Goal: Task Accomplishment & Management: Use online tool/utility

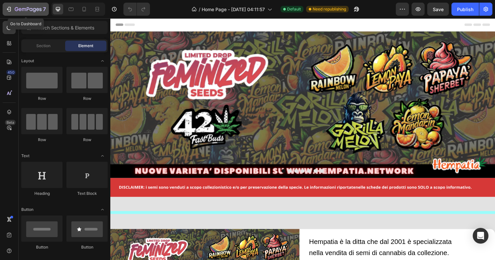
click at [15, 7] on icon "button" at bounding box center [28, 10] width 27 height 6
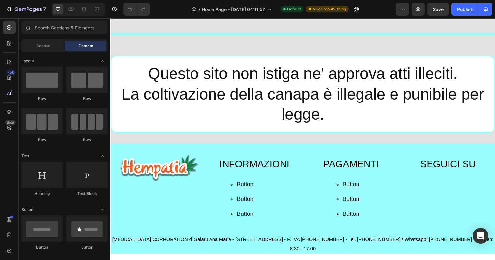
scroll to position [552, 0]
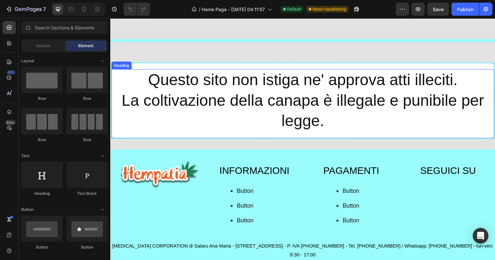
click at [355, 134] on h2 "Questo sito non istiga ne' approva atti illeciti. La coltivazione della canapa …" at bounding box center [306, 102] width 391 height 64
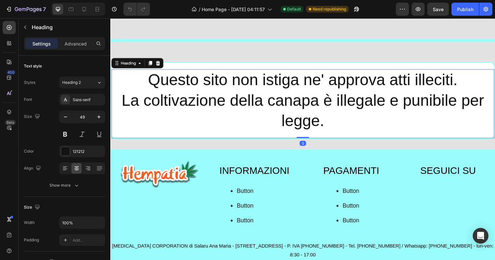
click at [333, 134] on h2 "Questo sito non istiga ne' approva atti illeciti. La coltivazione della canapa …" at bounding box center [306, 102] width 391 height 64
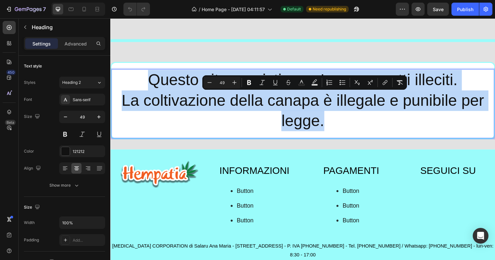
drag, startPoint x: 327, startPoint y: 146, endPoint x: 142, endPoint y: 106, distance: 189.5
click at [142, 106] on p "Questo sito non istiga ne' approva atti illeciti. La coltivazione della canapa …" at bounding box center [306, 102] width 389 height 63
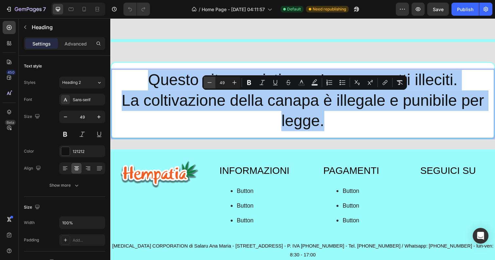
click at [212, 80] on icon "Editor contextual toolbar" at bounding box center [209, 82] width 7 height 7
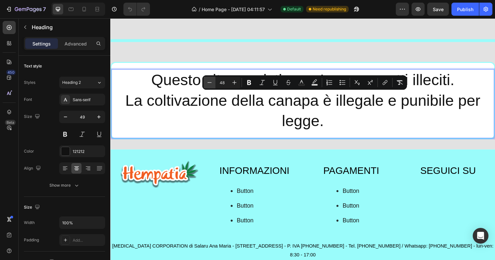
click at [212, 80] on icon "Editor contextual toolbar" at bounding box center [209, 82] width 7 height 7
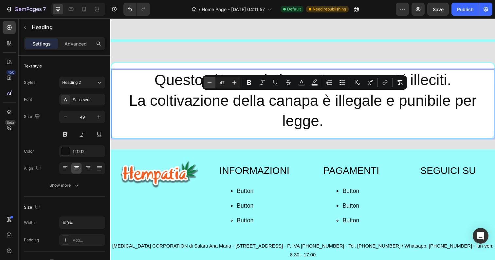
click at [212, 80] on icon "Editor contextual toolbar" at bounding box center [209, 82] width 7 height 7
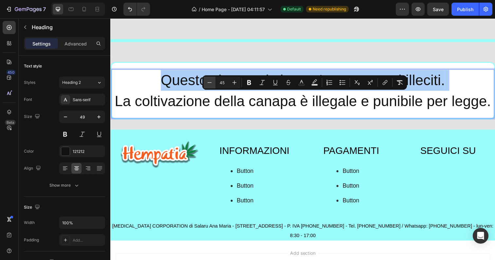
click at [212, 80] on icon "Editor contextual toolbar" at bounding box center [209, 82] width 7 height 7
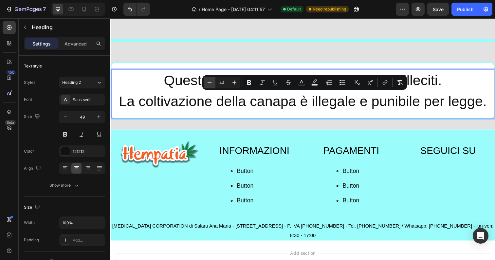
click at [212, 80] on icon "Editor contextual toolbar" at bounding box center [209, 82] width 7 height 7
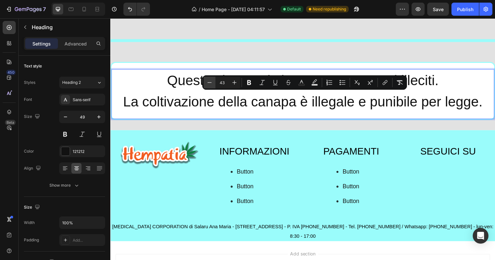
click at [212, 80] on icon "Editor contextual toolbar" at bounding box center [209, 82] width 7 height 7
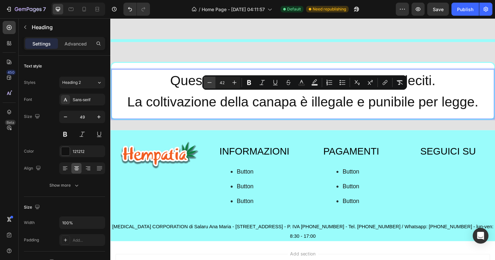
click at [212, 80] on icon "Editor contextual toolbar" at bounding box center [209, 82] width 7 height 7
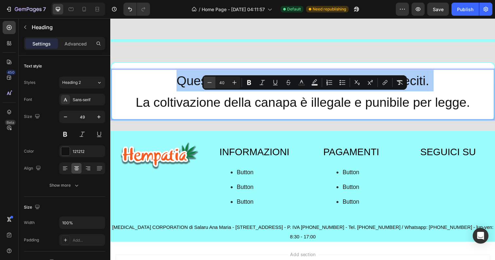
click at [212, 80] on icon "Editor contextual toolbar" at bounding box center [209, 82] width 7 height 7
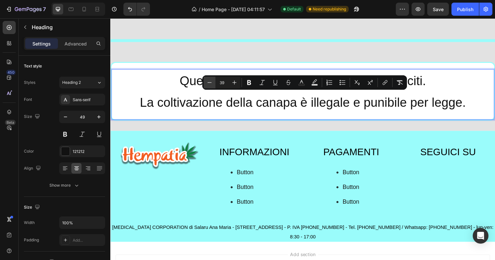
click at [212, 80] on icon "Editor contextual toolbar" at bounding box center [209, 82] width 7 height 7
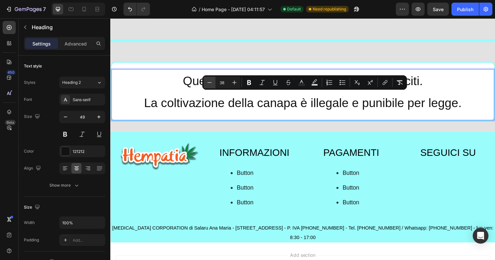
click at [212, 80] on icon "Editor contextual toolbar" at bounding box center [209, 82] width 7 height 7
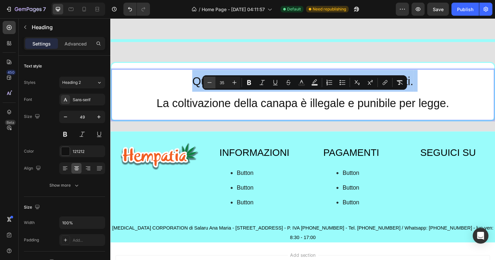
click at [212, 80] on icon "Editor contextual toolbar" at bounding box center [209, 82] width 7 height 7
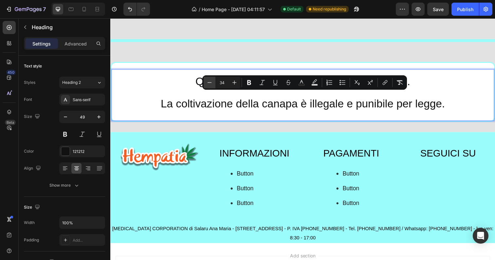
click at [212, 80] on icon "Editor contextual toolbar" at bounding box center [209, 82] width 7 height 7
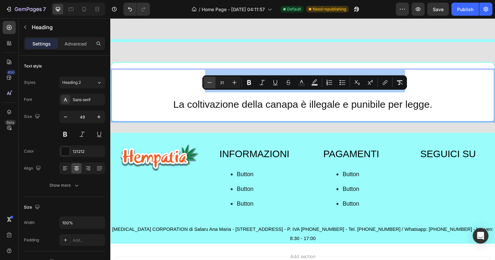
click at [212, 80] on icon "Editor contextual toolbar" at bounding box center [209, 82] width 7 height 7
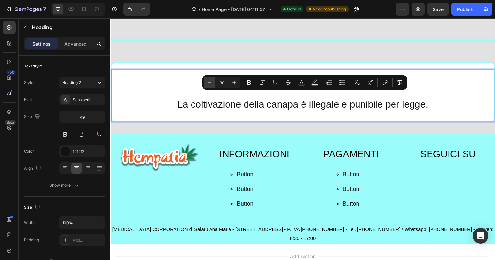
click at [212, 80] on icon "Editor contextual toolbar" at bounding box center [209, 82] width 7 height 7
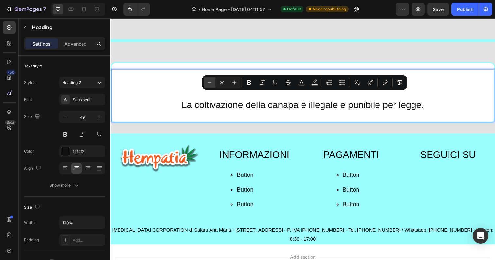
click at [212, 80] on icon "Editor contextual toolbar" at bounding box center [209, 82] width 7 height 7
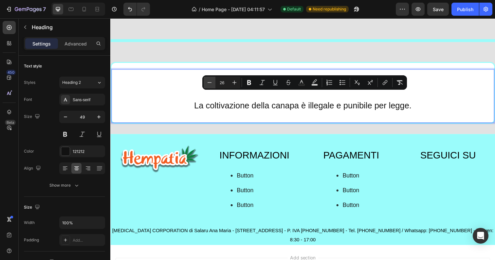
click at [212, 80] on icon "Editor contextual toolbar" at bounding box center [209, 82] width 7 height 7
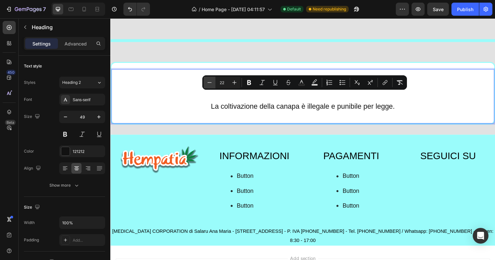
click at [212, 80] on icon "Editor contextual toolbar" at bounding box center [209, 82] width 7 height 7
type input "20"
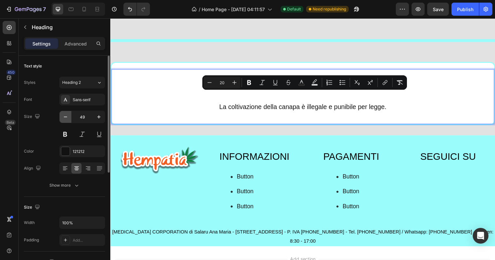
click at [66, 117] on icon "button" at bounding box center [65, 117] width 7 height 7
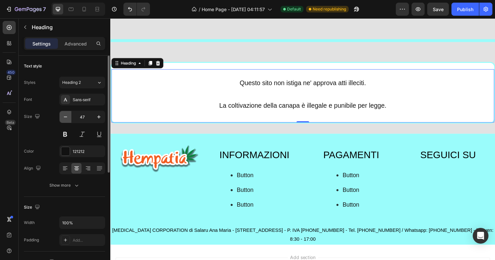
click at [66, 117] on icon "button" at bounding box center [65, 117] width 7 height 7
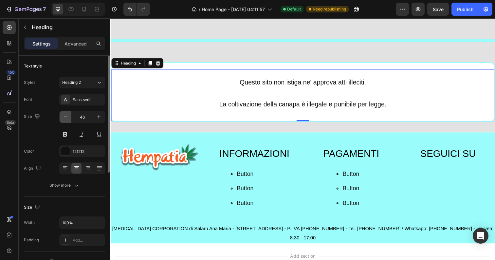
click at [66, 117] on icon "button" at bounding box center [65, 117] width 7 height 7
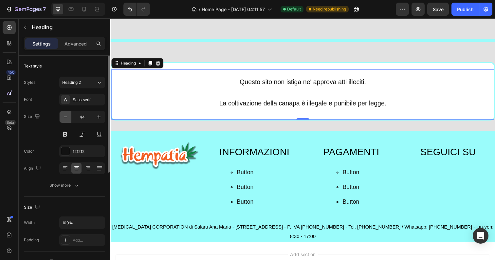
click at [66, 117] on icon "button" at bounding box center [65, 117] width 7 height 7
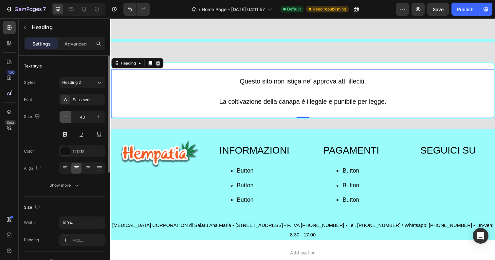
click at [66, 117] on icon "button" at bounding box center [65, 117] width 7 height 7
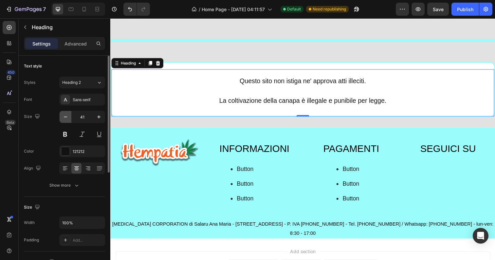
click at [66, 117] on icon "button" at bounding box center [65, 117] width 7 height 7
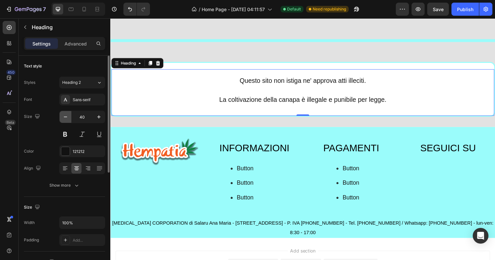
click at [66, 117] on icon "button" at bounding box center [65, 117] width 7 height 7
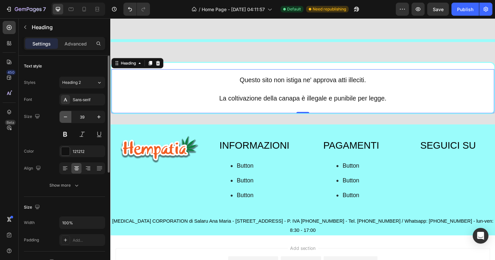
click at [66, 117] on icon "button" at bounding box center [65, 117] width 7 height 7
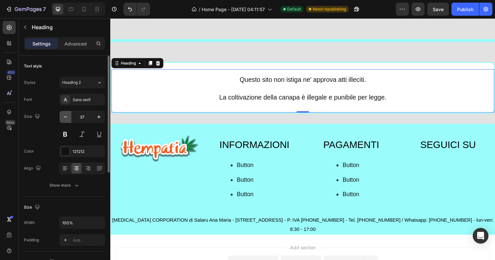
click at [66, 117] on icon "button" at bounding box center [65, 117] width 7 height 7
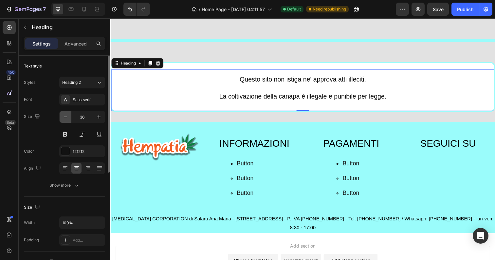
click at [66, 117] on icon "button" at bounding box center [65, 117] width 7 height 7
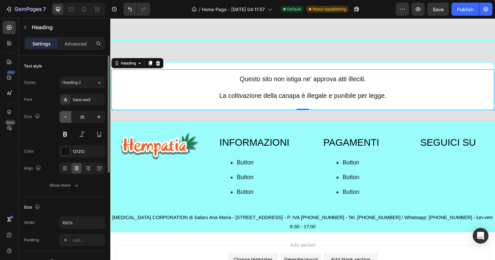
click at [66, 117] on icon "button" at bounding box center [65, 117] width 7 height 7
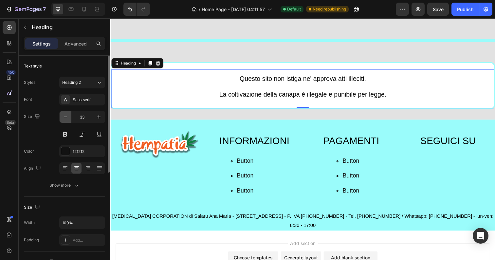
click at [66, 117] on icon "button" at bounding box center [65, 117] width 7 height 7
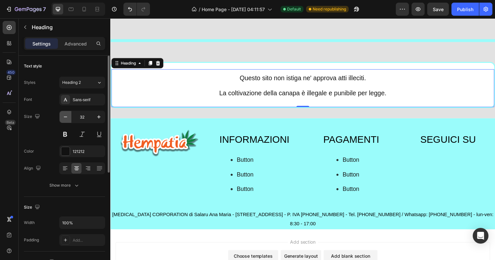
click at [66, 117] on icon "button" at bounding box center [65, 117] width 7 height 7
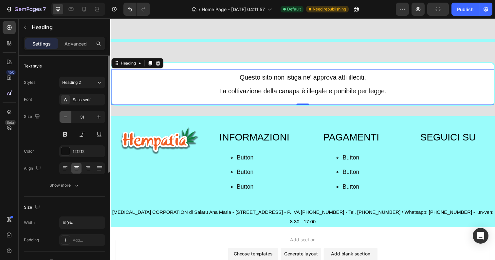
click at [66, 117] on icon "button" at bounding box center [65, 117] width 7 height 7
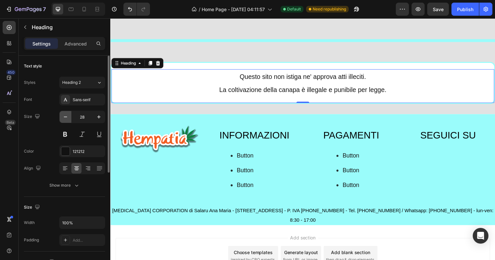
click at [66, 117] on icon "button" at bounding box center [65, 117] width 7 height 7
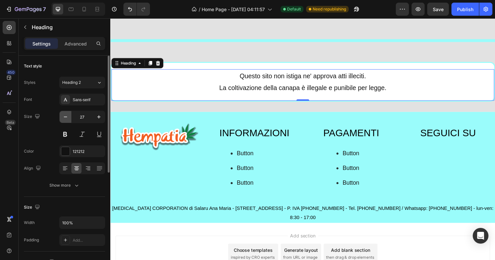
click at [66, 117] on icon "button" at bounding box center [65, 117] width 7 height 7
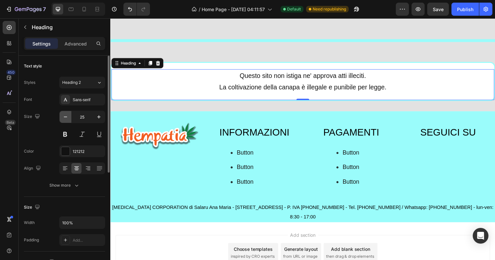
click at [66, 117] on icon "button" at bounding box center [65, 117] width 7 height 7
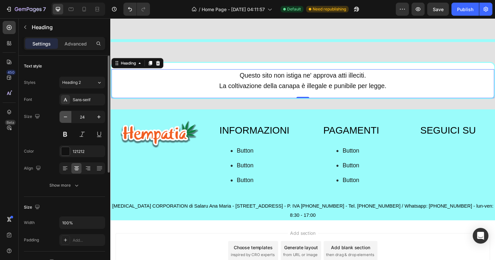
click at [66, 117] on icon "button" at bounding box center [65, 117] width 7 height 7
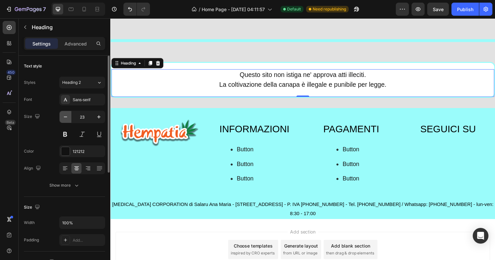
click at [66, 117] on icon "button" at bounding box center [65, 117] width 7 height 7
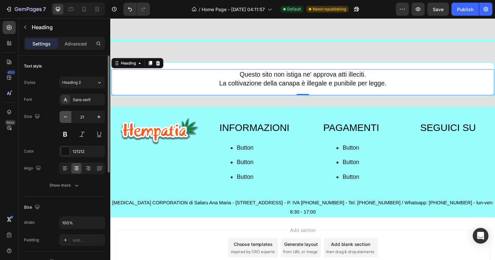
click at [66, 117] on icon "button" at bounding box center [65, 117] width 7 height 7
type input "20"
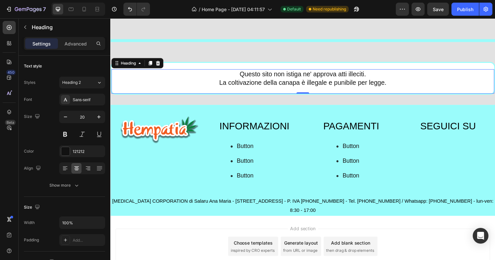
click at [397, 88] on p "Questo sito non istiga ne' approva atti illeciti. La coltivazione della canapa …" at bounding box center [306, 79] width 389 height 17
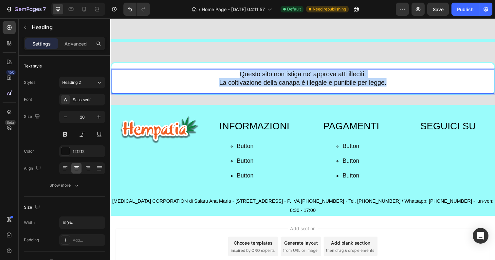
drag, startPoint x: 397, startPoint y: 106, endPoint x: 230, endPoint y: 96, distance: 167.5
click at [230, 88] on p "Questo sito non istiga ne' approva atti illeciti. La coltivazione della canapa …" at bounding box center [306, 79] width 389 height 17
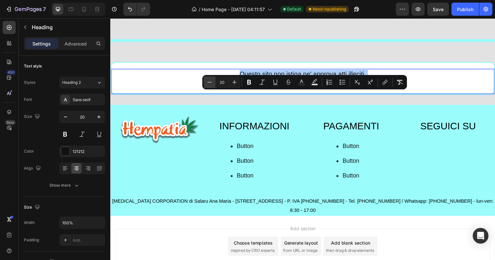
click at [209, 82] on icon "Editor contextual toolbar" at bounding box center [209, 82] width 7 height 7
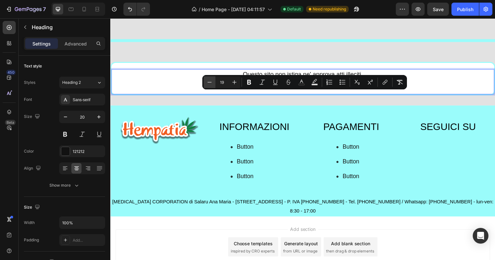
click at [209, 82] on icon "Editor contextual toolbar" at bounding box center [209, 82] width 7 height 7
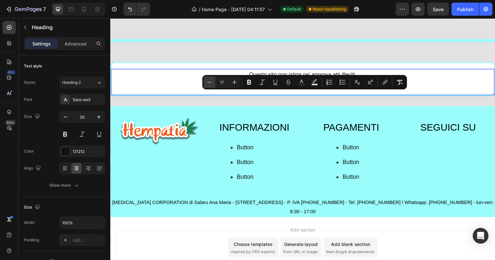
click at [209, 82] on icon "Editor contextual toolbar" at bounding box center [209, 82] width 7 height 7
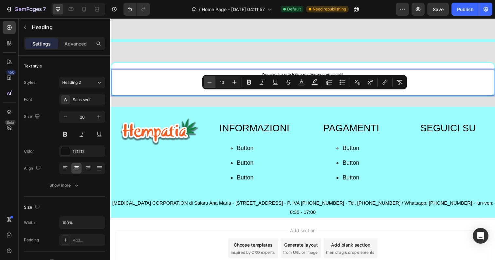
click at [209, 82] on icon "Editor contextual toolbar" at bounding box center [209, 82] width 7 height 7
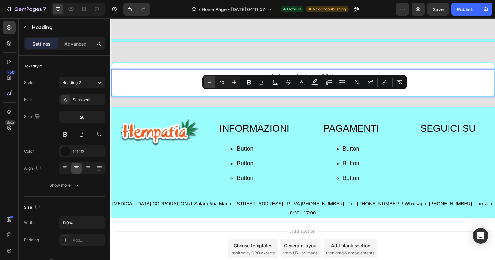
click at [209, 82] on icon "Editor contextual toolbar" at bounding box center [209, 82] width 7 height 7
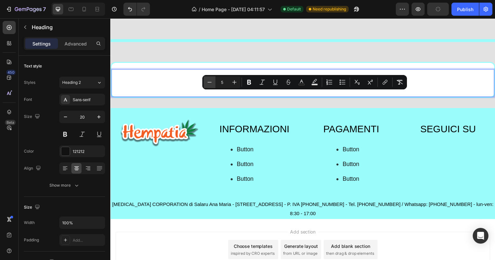
click at [209, 82] on icon "Editor contextual toolbar" at bounding box center [209, 82] width 7 height 7
click at [233, 81] on icon "Editor contextual toolbar" at bounding box center [234, 82] width 7 height 7
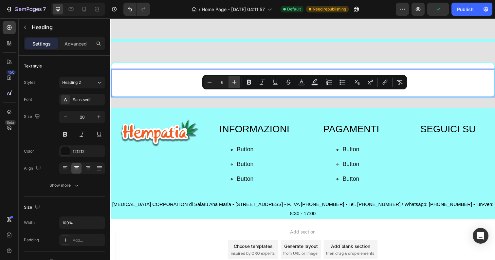
click at [233, 81] on icon "Editor contextual toolbar" at bounding box center [234, 82] width 7 height 7
type input "10"
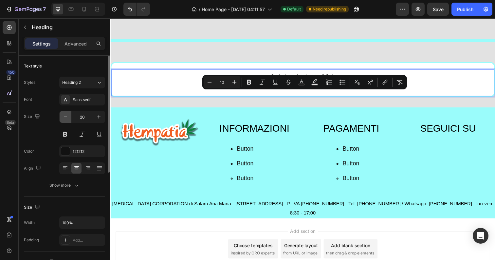
click at [66, 118] on icon "button" at bounding box center [65, 117] width 7 height 7
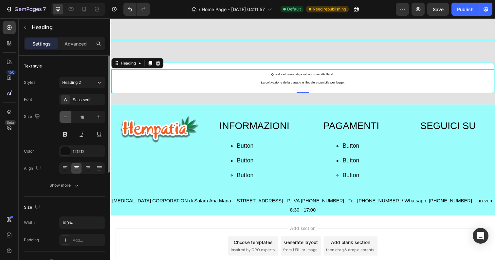
click at [66, 118] on icon "button" at bounding box center [65, 117] width 7 height 7
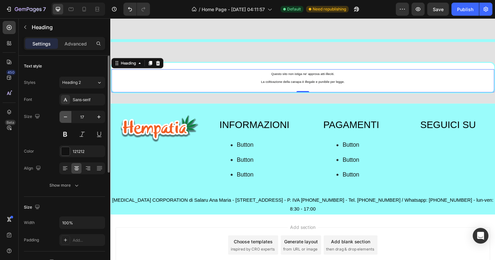
click at [66, 118] on icon "button" at bounding box center [65, 117] width 7 height 7
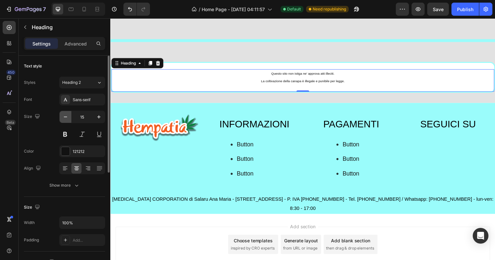
click at [66, 118] on icon "button" at bounding box center [65, 117] width 7 height 7
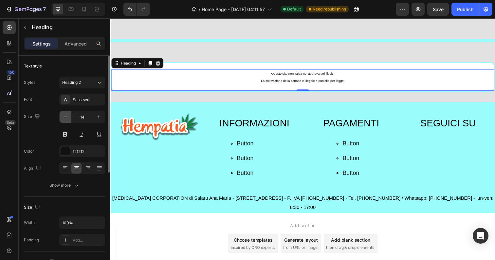
click at [66, 118] on icon "button" at bounding box center [65, 117] width 7 height 7
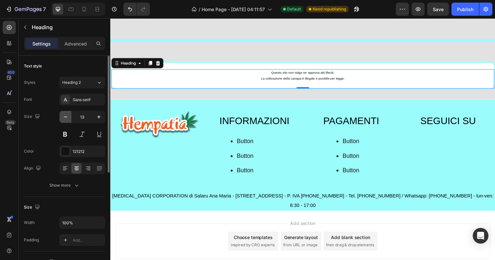
click at [66, 118] on icon "button" at bounding box center [65, 117] width 7 height 7
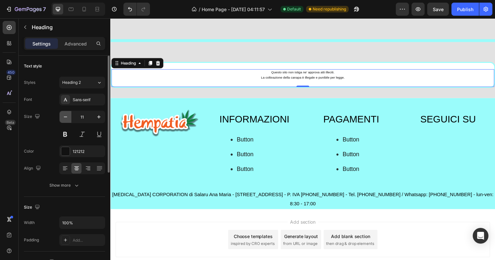
click at [66, 118] on icon "button" at bounding box center [65, 117] width 7 height 7
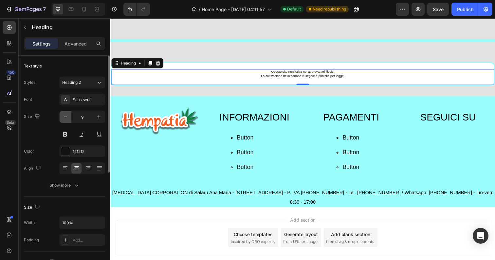
click at [66, 118] on icon "button" at bounding box center [65, 117] width 7 height 7
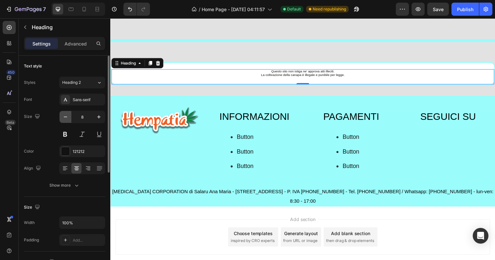
click at [66, 118] on icon "button" at bounding box center [65, 117] width 7 height 7
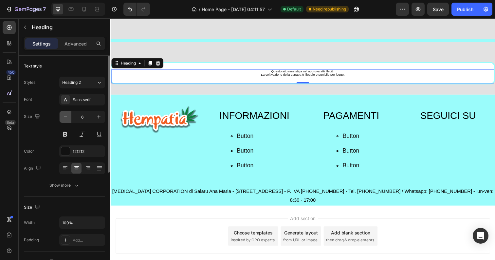
click at [66, 118] on icon "button" at bounding box center [65, 117] width 7 height 7
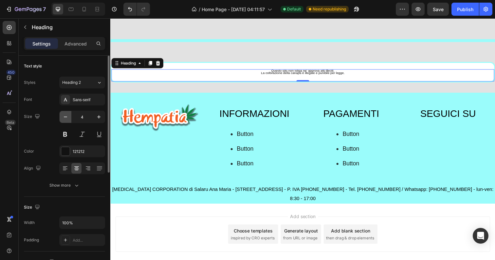
click at [66, 118] on icon "button" at bounding box center [65, 117] width 7 height 7
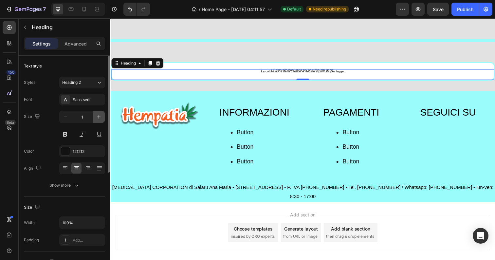
click at [99, 117] on icon "button" at bounding box center [98, 116] width 3 height 3
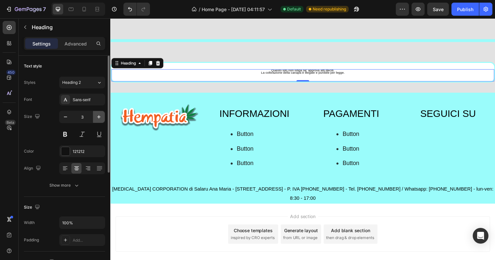
click at [99, 117] on icon "button" at bounding box center [98, 116] width 3 height 3
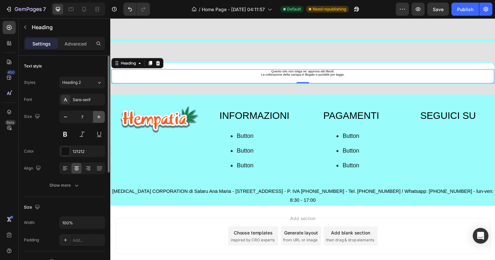
click at [99, 117] on icon "button" at bounding box center [98, 116] width 3 height 3
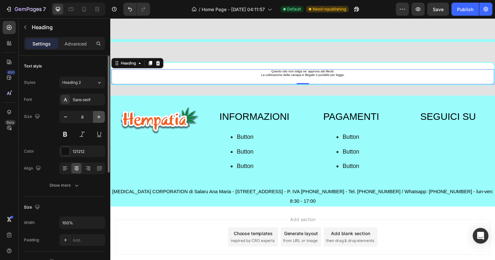
click at [99, 117] on icon "button" at bounding box center [98, 116] width 3 height 3
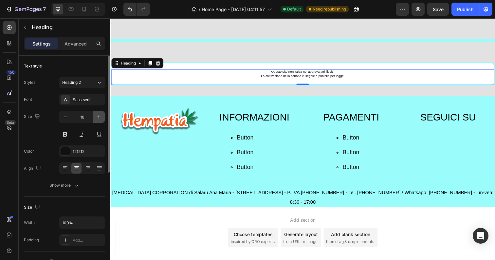
click at [99, 117] on icon "button" at bounding box center [98, 116] width 3 height 3
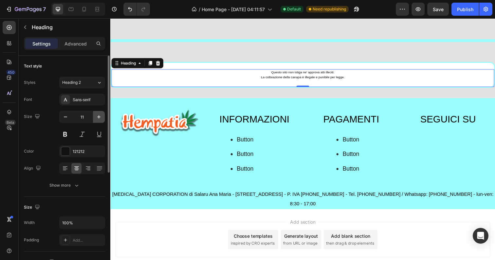
click at [99, 117] on icon "button" at bounding box center [98, 116] width 3 height 3
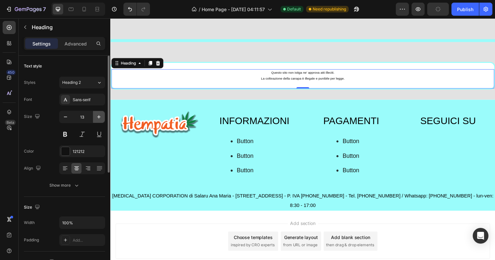
type input "14"
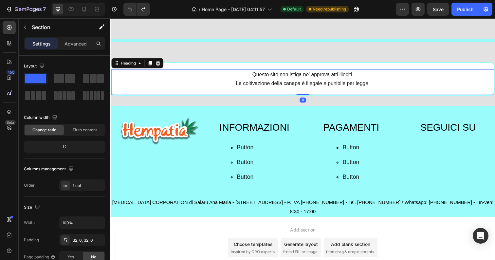
click at [375, 90] on h2 "Questo sito non istiga ne' approva atti illeciti. La coltivazione della canapa …" at bounding box center [306, 80] width 391 height 20
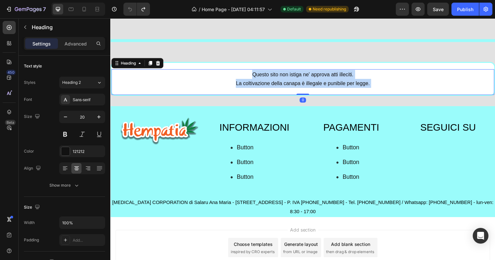
drag, startPoint x: 376, startPoint y: 106, endPoint x: 290, endPoint y: 100, distance: 86.6
click at [290, 89] on p "Questo sito non istiga ne' approva atti illeciti. La coltivazione della canapa …" at bounding box center [306, 80] width 389 height 18
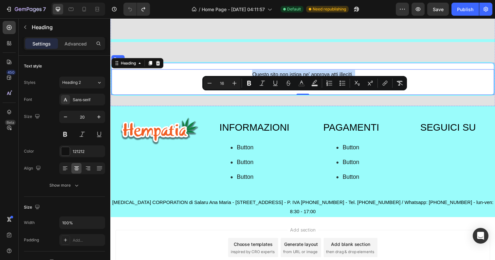
drag, startPoint x: 378, startPoint y: 104, endPoint x: 234, endPoint y: 88, distance: 145.5
click at [234, 88] on div "Questo sito non istiga ne' approva atti illeciti. La coltivazione della canapa …" at bounding box center [306, 80] width 391 height 33
click at [237, 81] on icon "Editor contextual toolbar" at bounding box center [234, 83] width 7 height 7
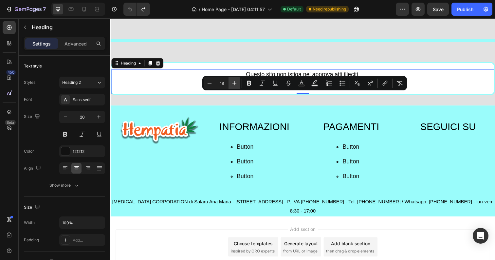
click at [237, 81] on icon "Editor contextual toolbar" at bounding box center [234, 83] width 7 height 7
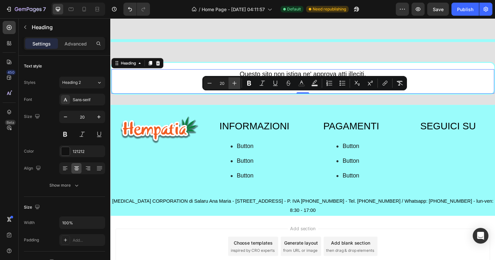
click at [237, 81] on icon "Editor contextual toolbar" at bounding box center [234, 83] width 7 height 7
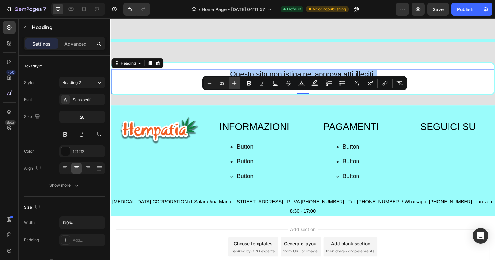
click at [237, 81] on icon "Editor contextual toolbar" at bounding box center [234, 83] width 7 height 7
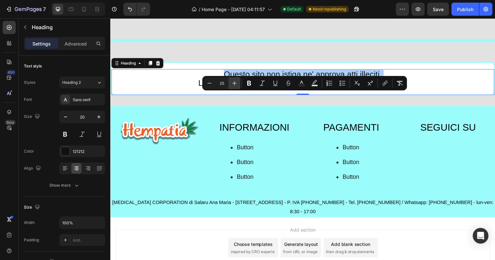
click at [237, 81] on icon "Editor contextual toolbar" at bounding box center [234, 83] width 7 height 7
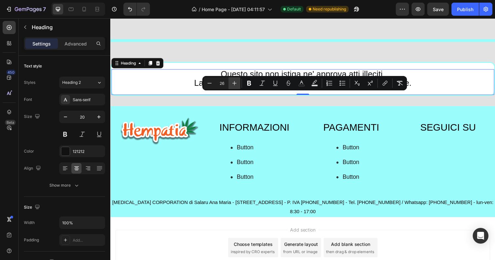
click at [237, 81] on icon "Editor contextual toolbar" at bounding box center [234, 83] width 7 height 7
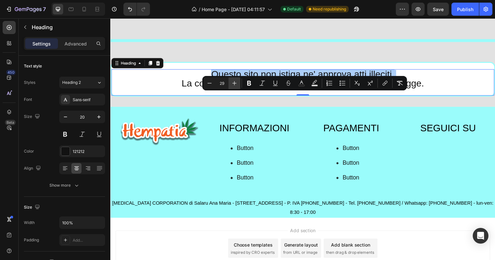
click at [237, 81] on icon "Editor contextual toolbar" at bounding box center [234, 83] width 7 height 7
type input "30"
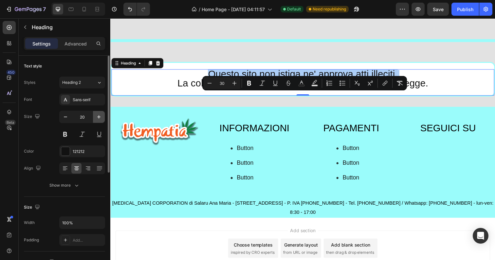
click at [98, 117] on icon "button" at bounding box center [99, 117] width 7 height 7
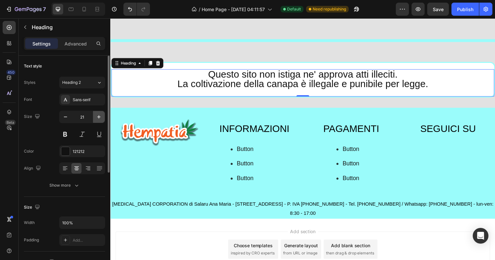
click at [98, 117] on icon "button" at bounding box center [99, 117] width 7 height 7
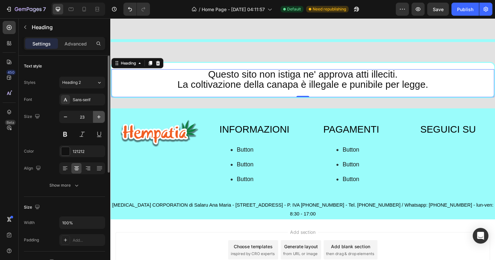
click at [98, 117] on icon "button" at bounding box center [99, 117] width 7 height 7
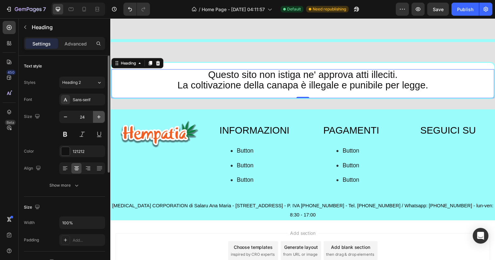
click at [98, 117] on icon "button" at bounding box center [99, 117] width 7 height 7
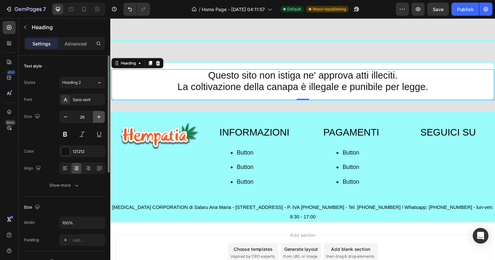
click at [98, 117] on icon "button" at bounding box center [99, 117] width 7 height 7
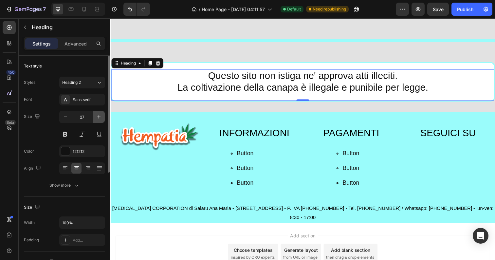
click at [98, 117] on icon "button" at bounding box center [99, 117] width 7 height 7
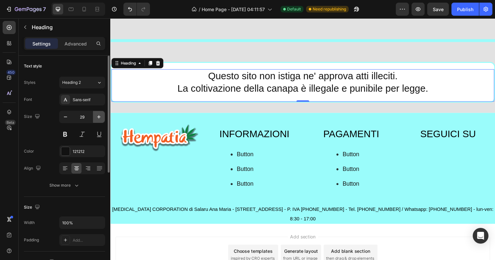
click at [98, 117] on icon "button" at bounding box center [99, 117] width 7 height 7
type input "30"
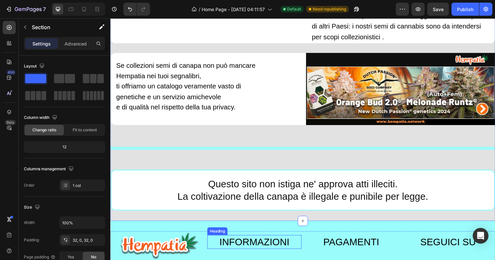
scroll to position [452, 0]
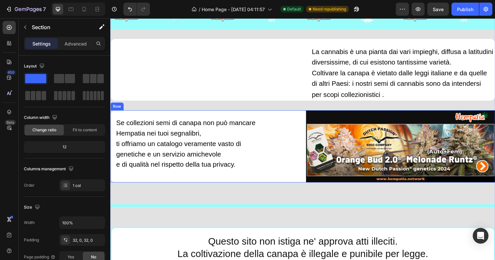
click at [309, 184] on div "Se collezioni semi di canapa non può mancare Hempatia nei tuoi segnalibri, ti o…" at bounding box center [306, 159] width 393 height 73
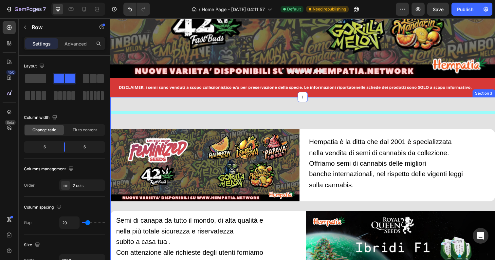
scroll to position [94, 0]
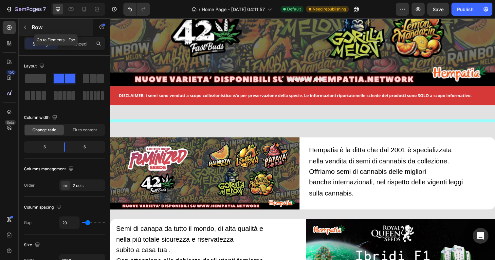
click at [25, 30] on button "button" at bounding box center [25, 27] width 10 height 10
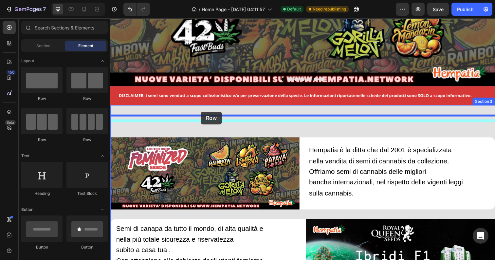
drag, startPoint x: 153, startPoint y: 97, endPoint x: 203, endPoint y: 114, distance: 52.8
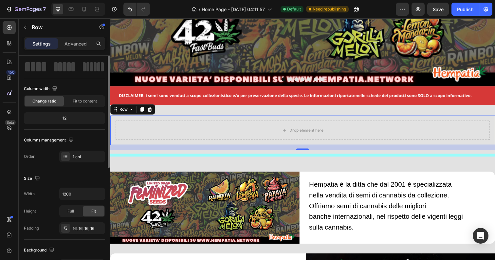
scroll to position [32, 0]
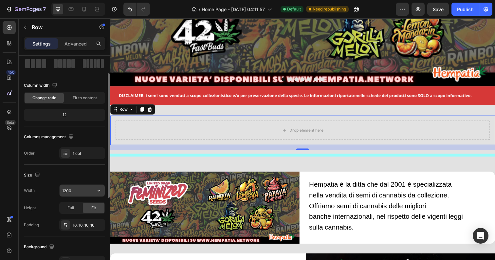
click at [77, 190] on input "1200" at bounding box center [82, 191] width 45 height 12
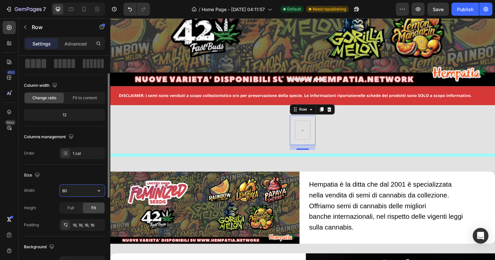
type input "800"
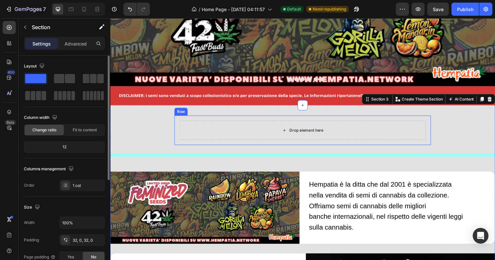
click at [216, 134] on div "Drop element here" at bounding box center [306, 133] width 251 height 20
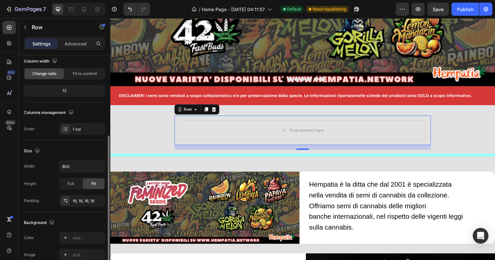
scroll to position [176, 0]
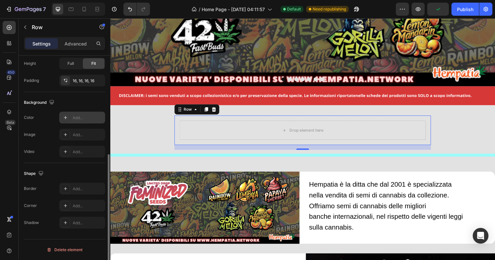
click at [68, 112] on div "Add..." at bounding box center [82, 118] width 46 height 12
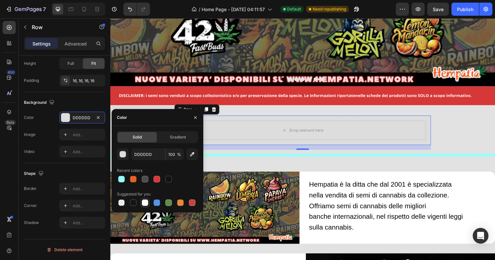
click at [146, 203] on div at bounding box center [145, 202] width 7 height 7
type input "FFFFFF"
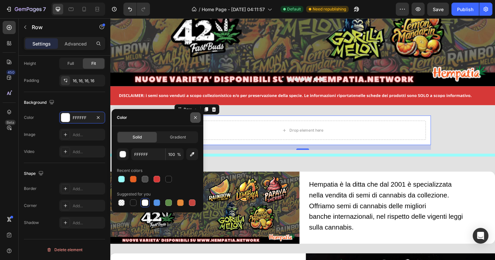
click at [197, 112] on button "button" at bounding box center [195, 117] width 10 height 10
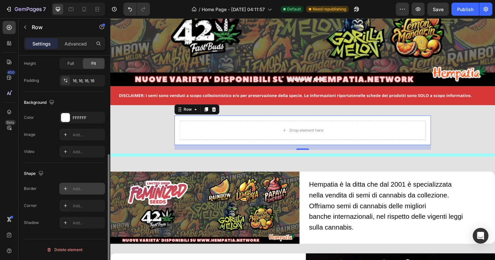
click at [66, 189] on icon at bounding box center [65, 188] width 5 height 5
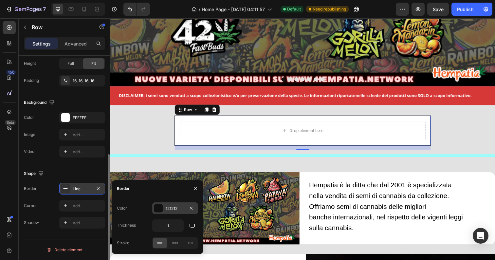
click at [158, 208] on div at bounding box center [158, 208] width 9 height 9
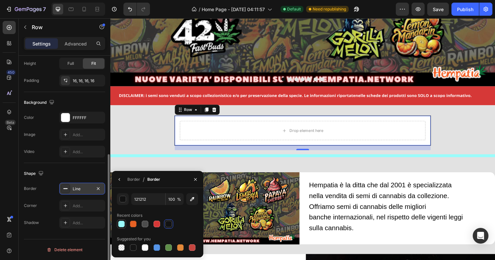
click at [122, 225] on div at bounding box center [121, 224] width 7 height 7
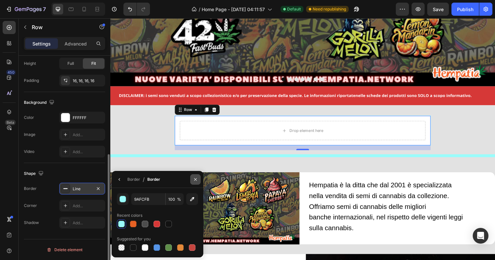
click at [197, 179] on icon "button" at bounding box center [195, 179] width 5 height 5
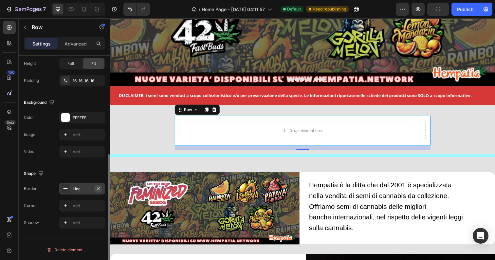
click at [97, 189] on icon "button" at bounding box center [98, 188] width 5 height 5
type input "000000"
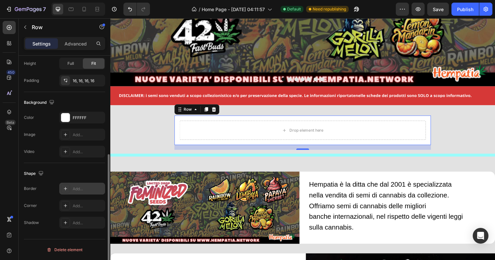
click at [84, 189] on div "Add..." at bounding box center [88, 189] width 31 height 6
type input "1"
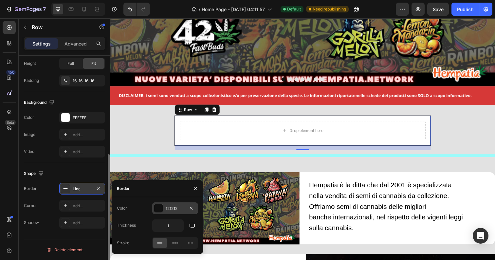
click at [161, 211] on div at bounding box center [158, 208] width 9 height 9
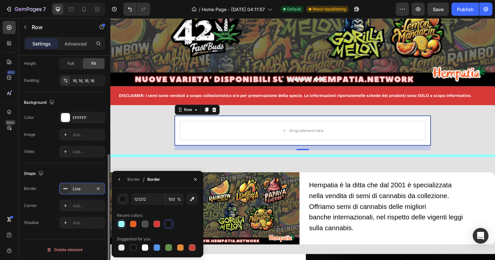
click at [121, 223] on div at bounding box center [121, 224] width 7 height 7
type input "9AFCFB"
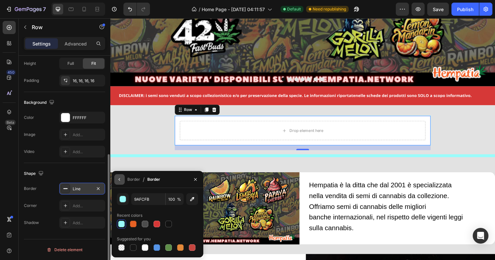
click at [122, 180] on icon "button" at bounding box center [119, 179] width 5 height 5
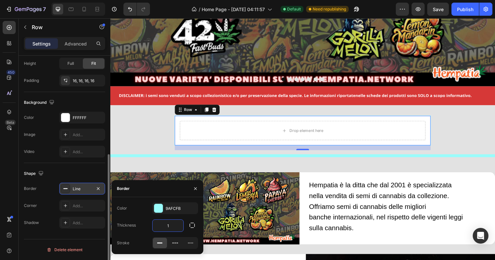
click at [178, 227] on input "1" at bounding box center [168, 226] width 31 height 12
type input "4"
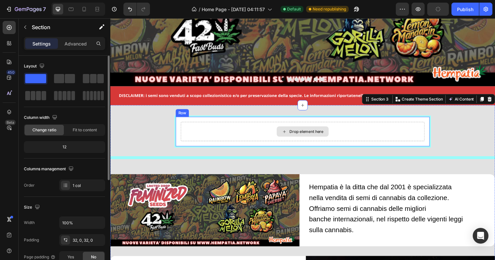
click at [196, 138] on div "Drop element here" at bounding box center [306, 134] width 249 height 20
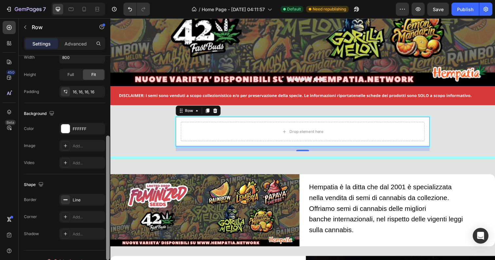
scroll to position [176, 0]
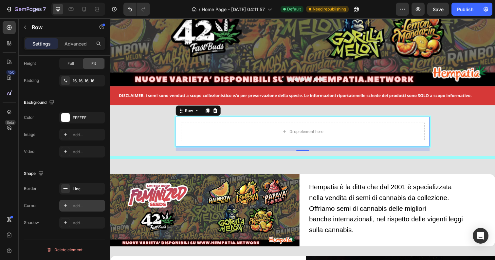
click at [75, 206] on div "Add..." at bounding box center [88, 206] width 31 height 6
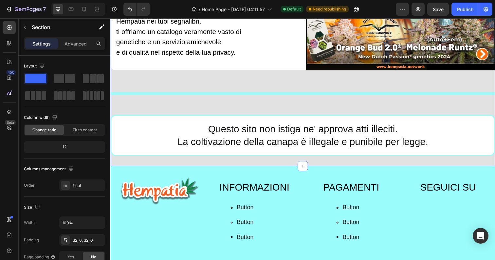
scroll to position [554, 0]
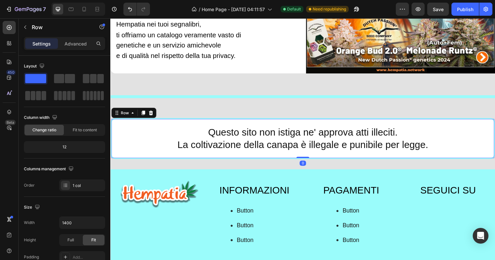
click at [170, 127] on div "⁠⁠⁠⁠⁠⁠⁠ Questo sito non istiga ne' approva atti illeciti. La coltivazione della…" at bounding box center [306, 141] width 391 height 40
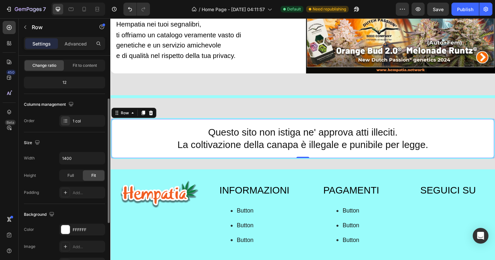
scroll to position [70, 0]
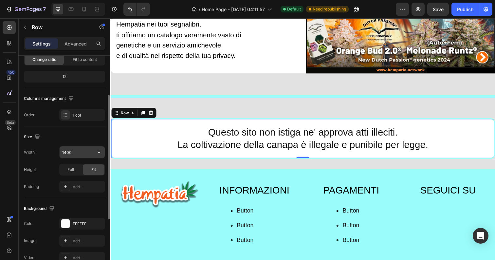
click at [77, 151] on input "1400" at bounding box center [82, 152] width 45 height 12
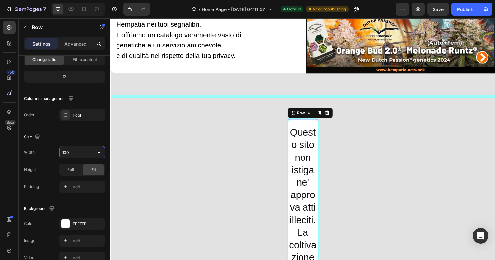
type input "1000"
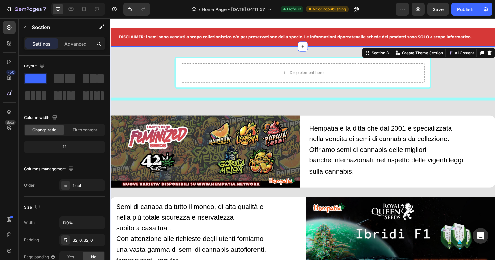
scroll to position [69, 0]
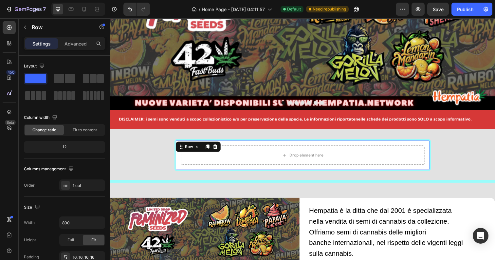
click at [193, 144] on div "Drop element here Row 15" at bounding box center [307, 158] width 262 height 33
click at [70, 222] on input "800" at bounding box center [82, 223] width 45 height 12
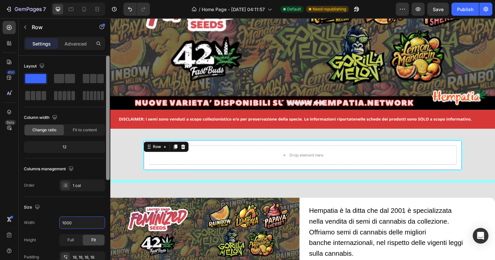
type input "1000"
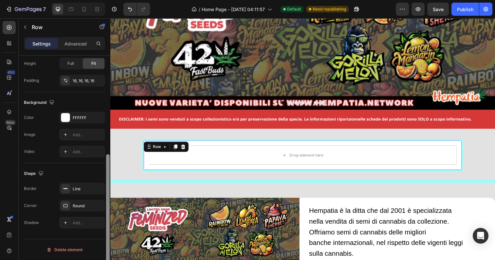
click at [110, 153] on div at bounding box center [107, 167] width 5 height 223
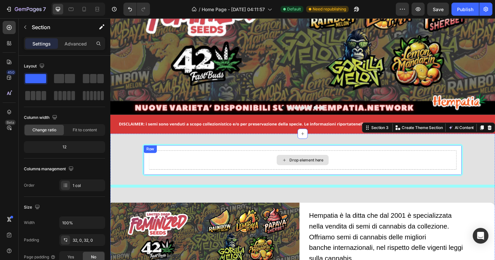
scroll to position [65, 0]
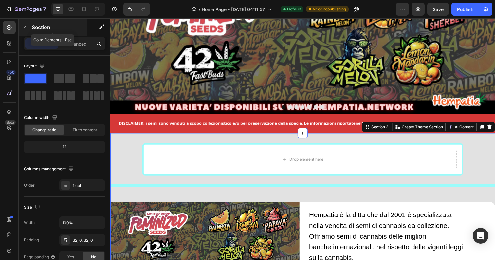
click at [38, 21] on div "Section" at bounding box center [53, 27] width 68 height 17
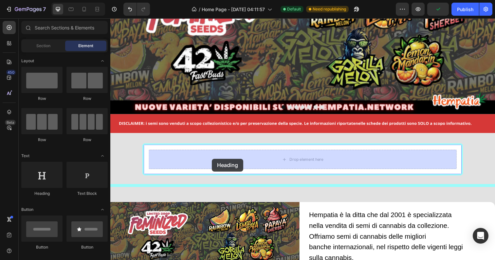
drag, startPoint x: 152, startPoint y: 187, endPoint x: 214, endPoint y: 162, distance: 67.2
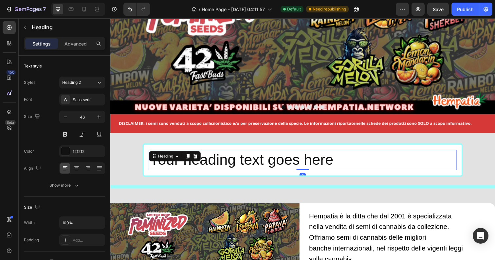
click at [343, 163] on h2 "Your heading text goes here" at bounding box center [307, 163] width 314 height 21
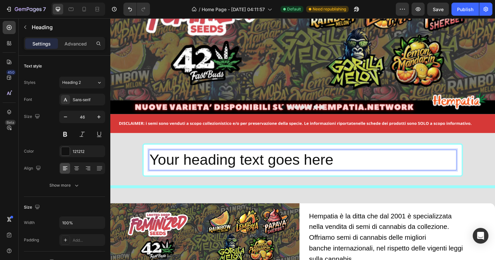
click at [343, 163] on p "Your heading text goes here" at bounding box center [306, 163] width 313 height 20
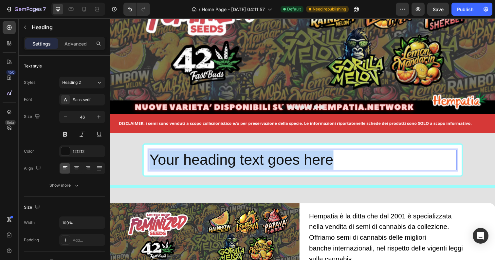
click at [343, 163] on p "Your heading text goes here" at bounding box center [306, 163] width 313 height 20
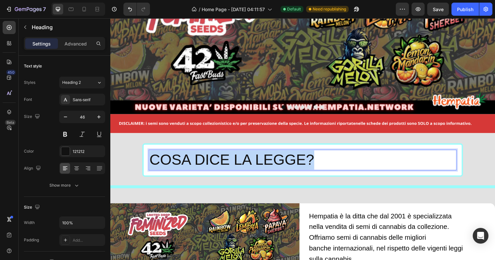
drag, startPoint x: 324, startPoint y: 164, endPoint x: 148, endPoint y: 156, distance: 175.6
click at [148, 156] on div "COSA DICE LA LEGGE? Heading 0 Row" at bounding box center [306, 163] width 327 height 34
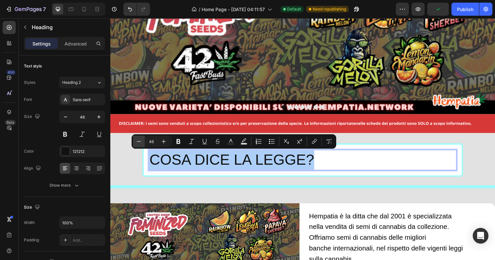
click at [143, 139] on button "Minus" at bounding box center [139, 141] width 12 height 12
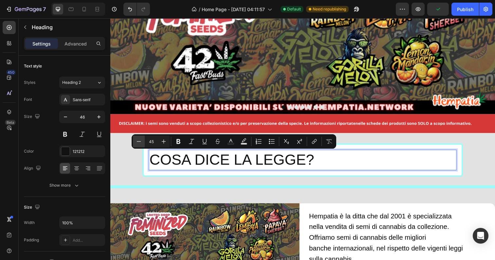
click at [143, 139] on button "Minus" at bounding box center [139, 141] width 12 height 12
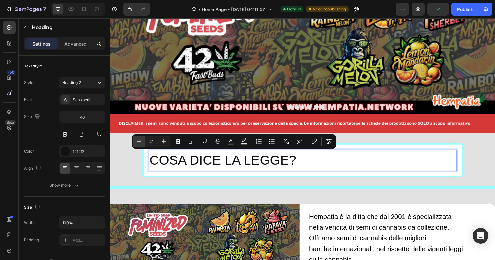
click at [143, 139] on button "Minus" at bounding box center [139, 141] width 12 height 12
click at [138, 142] on icon "Editor contextual toolbar" at bounding box center [138, 141] width 7 height 7
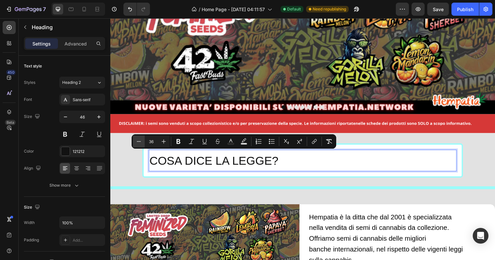
click at [138, 142] on icon "Editor contextual toolbar" at bounding box center [138, 141] width 7 height 7
type input "35"
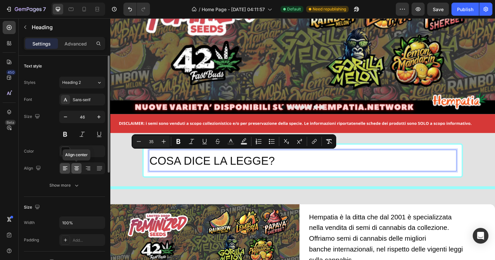
click at [79, 169] on icon at bounding box center [76, 168] width 7 height 7
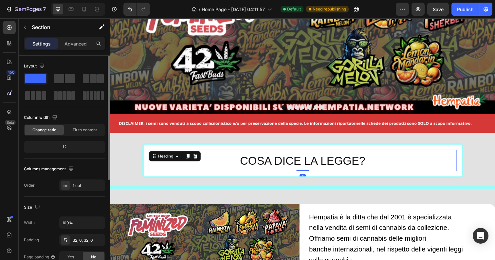
click at [404, 163] on p "⁠⁠⁠⁠⁠⁠⁠ COSA DICE LA LEGGE?" at bounding box center [306, 163] width 313 height 21
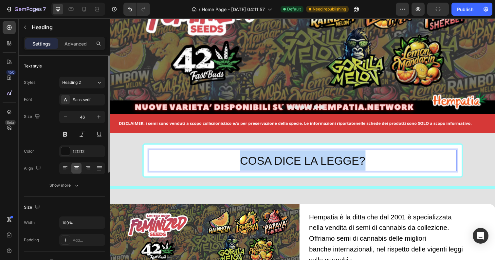
drag, startPoint x: 372, startPoint y: 164, endPoint x: 233, endPoint y: 169, distance: 139.5
click at [233, 169] on p "COSA DICE LA LEGGE?" at bounding box center [306, 163] width 313 height 21
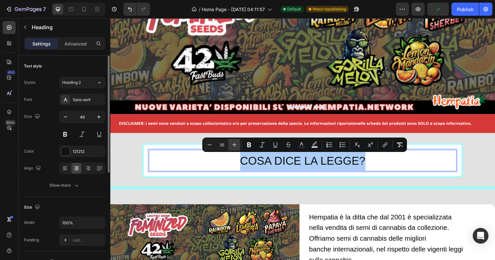
click at [234, 140] on button "Plus" at bounding box center [234, 145] width 12 height 12
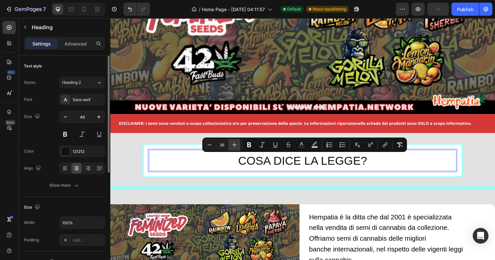
click at [234, 140] on button "Plus" at bounding box center [234, 145] width 12 height 12
type input "40"
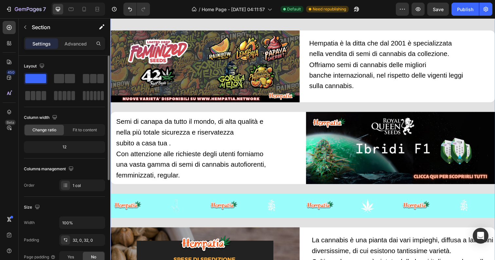
scroll to position [0, 0]
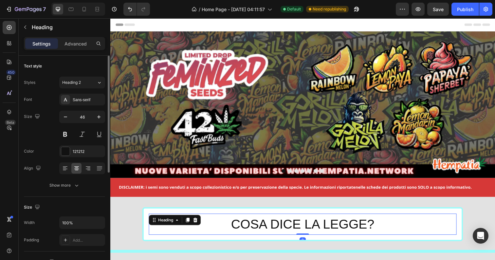
click at [356, 226] on span "COSA DICE LA LEGGE?" at bounding box center [307, 228] width 146 height 14
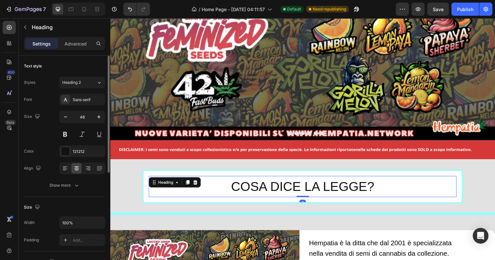
scroll to position [41, 0]
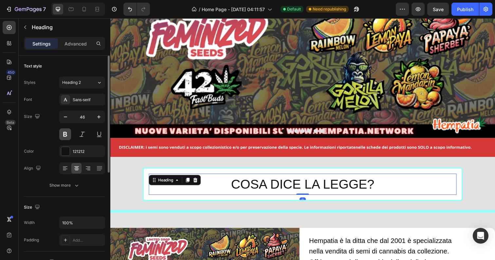
click at [65, 135] on button at bounding box center [65, 134] width 12 height 12
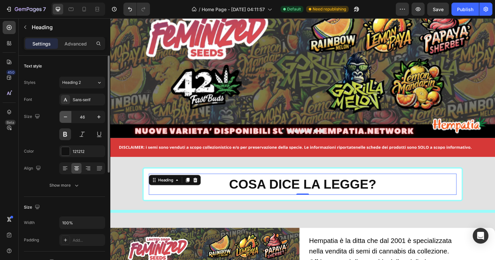
click at [66, 116] on icon "button" at bounding box center [65, 117] width 7 height 7
type input "45"
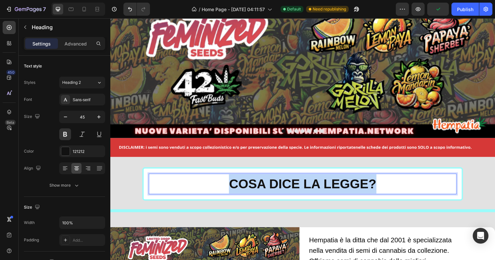
drag, startPoint x: 385, startPoint y: 187, endPoint x: 232, endPoint y: 187, distance: 152.8
click at [232, 187] on p "COSA DICE LA LEGGE?" at bounding box center [306, 188] width 313 height 20
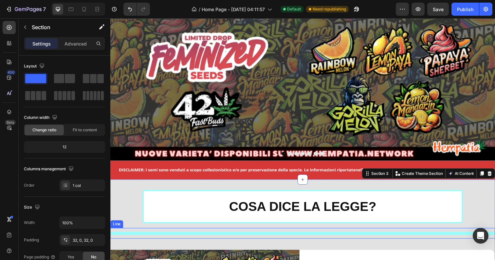
scroll to position [0, 0]
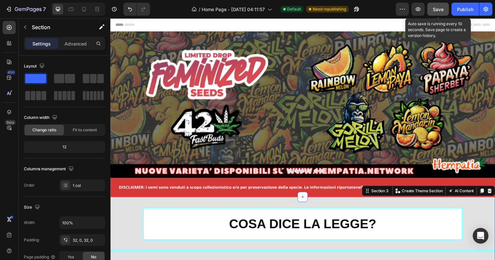
click at [438, 9] on span "Save" at bounding box center [438, 10] width 11 height 6
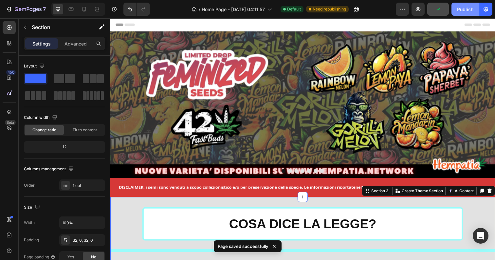
click at [461, 10] on div "Publish" at bounding box center [465, 9] width 16 height 7
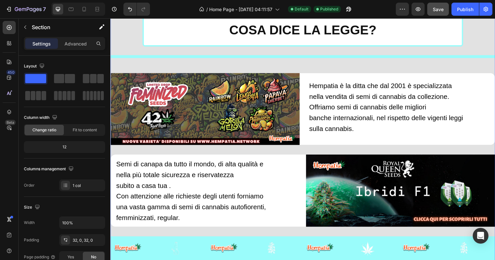
scroll to position [211, 0]
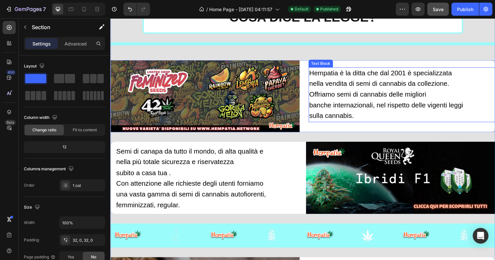
click at [366, 118] on p "banche internazionali, nel rispetto delle vigenti leggi sulla cannabis." at bounding box center [394, 113] width 162 height 22
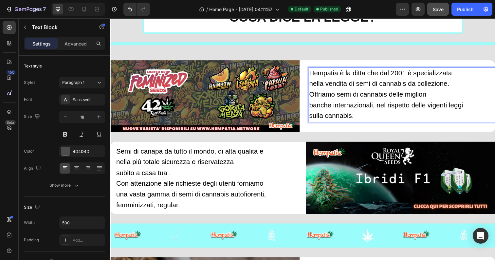
click at [365, 118] on p "banche internazionali, nel rispetto delle vigenti leggi sulla cannabis." at bounding box center [394, 113] width 162 height 22
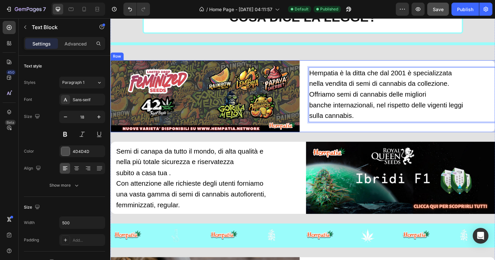
drag, startPoint x: 365, startPoint y: 118, endPoint x: 308, endPoint y: 72, distance: 73.1
click at [308, 72] on div "Image Hempatia è la ditta che dal 2001 è specializzata nella vendita di semi di…" at bounding box center [306, 97] width 393 height 73
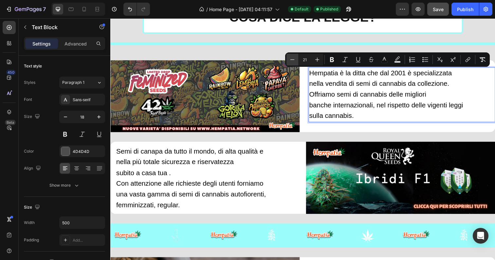
click at [293, 60] on icon "Editor contextual toolbar" at bounding box center [292, 59] width 7 height 7
type input "20"
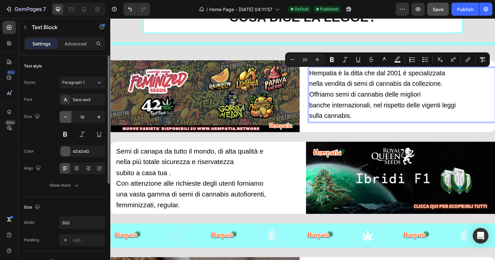
click at [66, 115] on icon "button" at bounding box center [65, 117] width 7 height 7
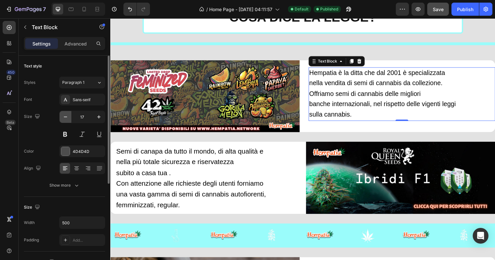
click at [66, 115] on icon "button" at bounding box center [65, 117] width 7 height 7
type input "16"
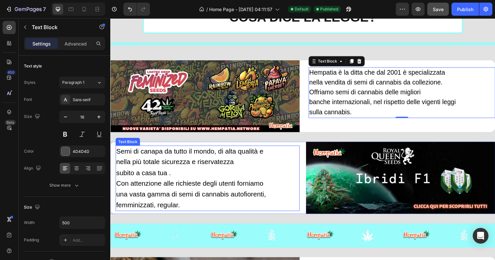
click at [168, 176] on span "subito a casa tua ." at bounding box center [144, 176] width 56 height 8
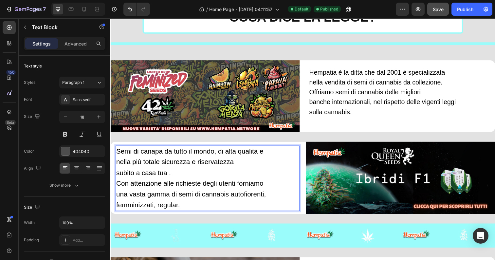
click at [188, 210] on p "una vasta gamma di semi di cannabis autofiorenti, femminizzati, regular." at bounding box center [209, 204] width 187 height 22
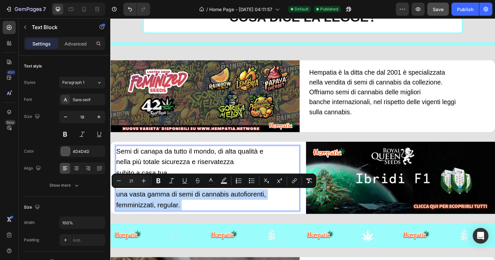
drag, startPoint x: 188, startPoint y: 210, endPoint x: 131, endPoint y: 161, distance: 75.6
click at [131, 161] on div "Semi di canapa da tutto il mondo, di alta qualità e nella più totale sicurezza …" at bounding box center [210, 181] width 188 height 67
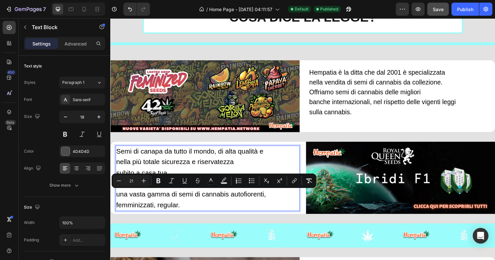
click at [184, 208] on p "una vasta gamma di semi di cannabis autofiorenti, femminizzati, regular." at bounding box center [209, 204] width 187 height 22
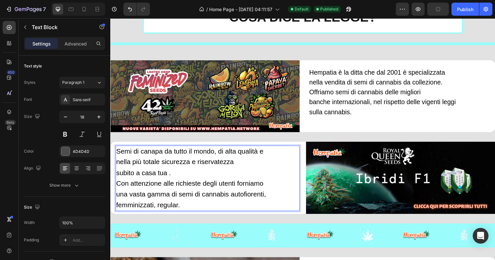
click at [184, 208] on p "una vasta gamma di semi di cannabis autofiorenti, femminizzati, regular." at bounding box center [209, 204] width 187 height 22
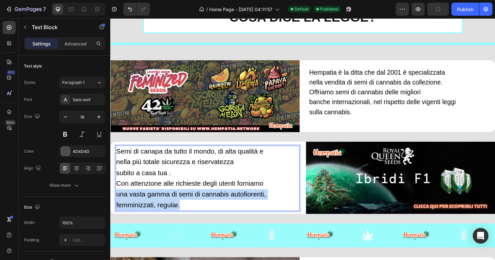
click at [184, 208] on p "una vasta gamma di semi di cannabis autofiorenti, femminizzati, regular." at bounding box center [209, 204] width 187 height 22
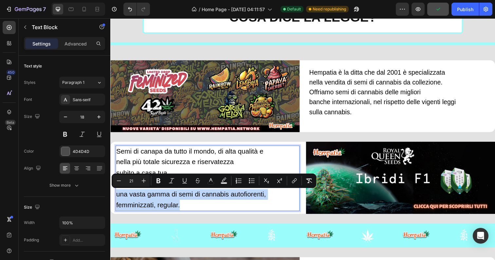
click at [184, 208] on p "una vasta gamma di semi di cannabis autofiorenti, femminizzati, regular." at bounding box center [209, 204] width 187 height 22
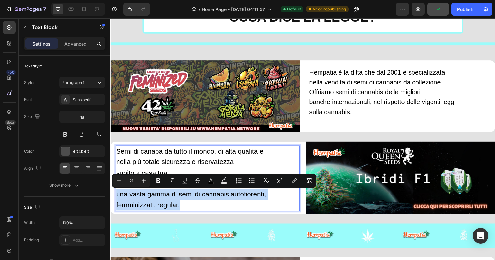
click at [184, 208] on p "una vasta gamma di semi di cannabis autofiorenti, femminizzati, regular." at bounding box center [209, 204] width 187 height 22
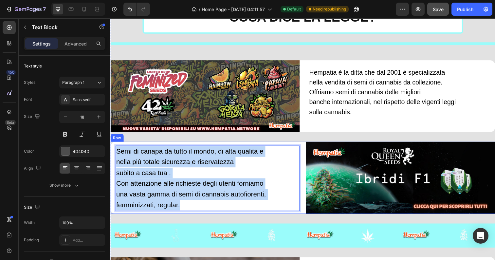
drag, startPoint x: 184, startPoint y: 208, endPoint x: 95, endPoint y: 125, distance: 121.6
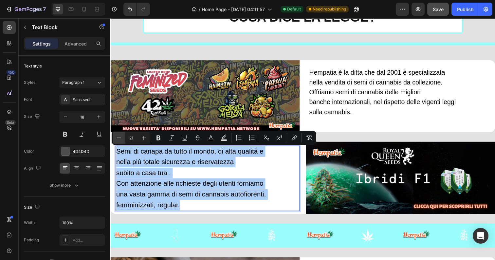
click at [116, 137] on icon "Editor contextual toolbar" at bounding box center [119, 138] width 7 height 7
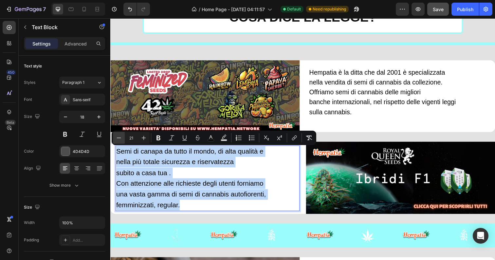
type input "20"
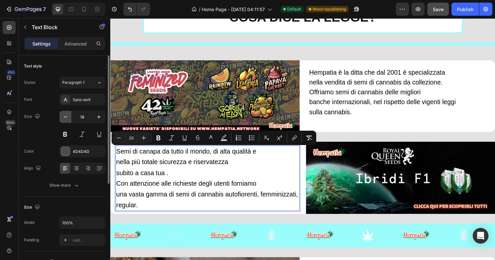
click at [69, 116] on button "button" at bounding box center [66, 117] width 12 height 12
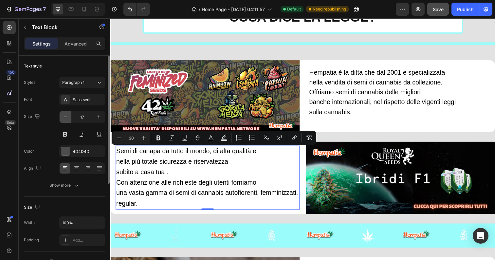
click at [69, 116] on button "button" at bounding box center [66, 117] width 12 height 12
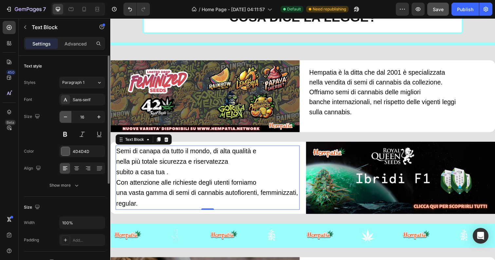
click at [69, 116] on button "button" at bounding box center [66, 117] width 12 height 12
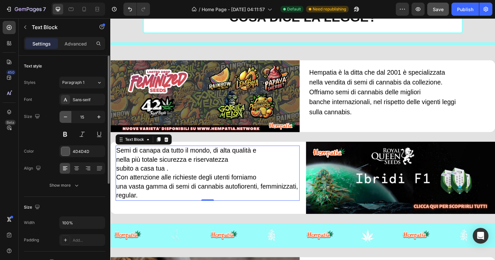
click at [69, 116] on button "button" at bounding box center [66, 117] width 12 height 12
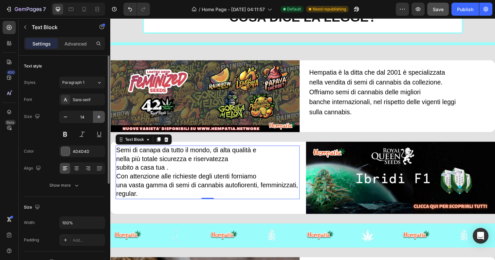
click at [96, 117] on icon "button" at bounding box center [99, 117] width 7 height 7
type input "15"
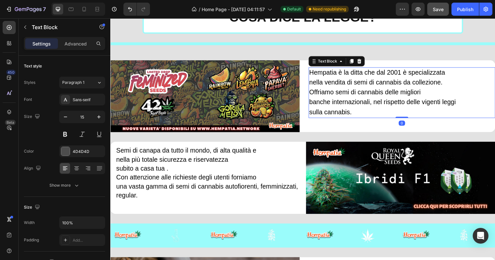
click at [362, 104] on span "banche internazionali, nel rispetto delle vigenti leggi sulla cannabis." at bounding box center [388, 108] width 150 height 17
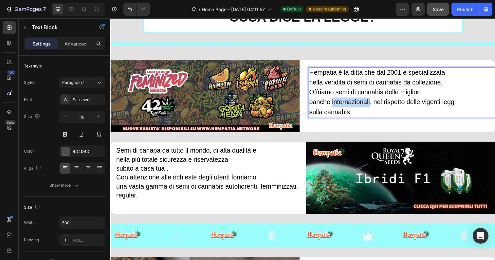
click at [362, 104] on span "banche internazionali, nel rispetto delle vigenti leggi sulla cannabis." at bounding box center [388, 108] width 150 height 17
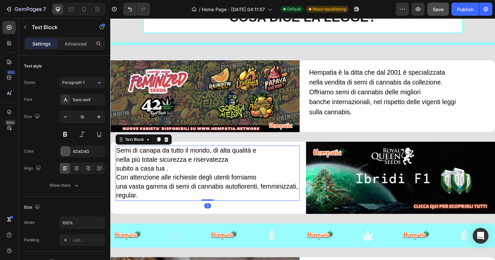
click at [157, 182] on span "Con attenzione alle richieste degli utenti forniamo" at bounding box center [187, 180] width 143 height 7
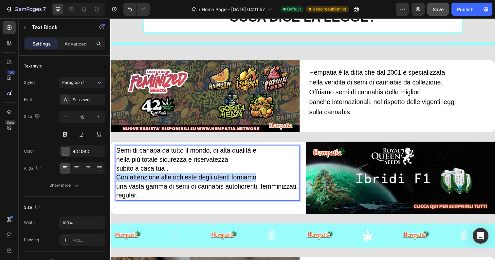
click at [157, 182] on span "Con attenzione alle richieste degli utenti forniamo" at bounding box center [187, 180] width 143 height 7
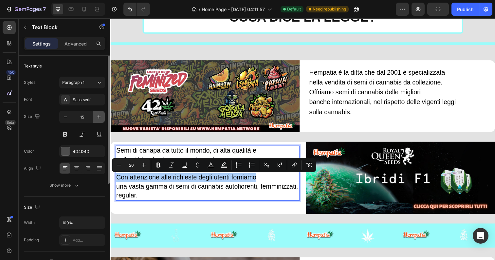
click at [101, 116] on icon "button" at bounding box center [99, 117] width 7 height 7
type input "16"
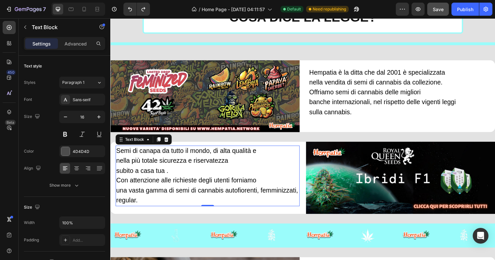
click at [146, 207] on p "una vasta gamma di semi di cannabis autofiorenti, femminizzati, regular." at bounding box center [209, 199] width 187 height 20
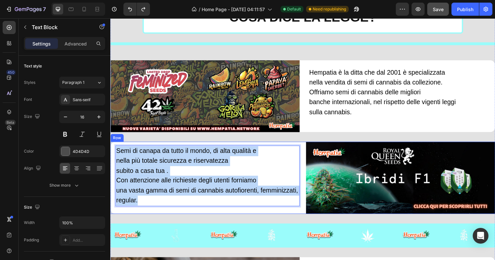
drag, startPoint x: 145, startPoint y: 203, endPoint x: 114, endPoint y: 138, distance: 72.2
click at [114, 144] on div "Semi di canapa da tutto il mondo, di alta qualità e nella più totale sicurezza …" at bounding box center [306, 180] width 393 height 73
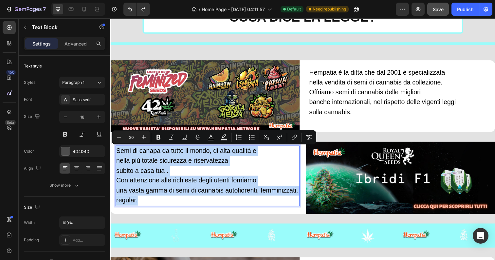
click at [196, 173] on p "subito a casa tua ." at bounding box center [209, 174] width 187 height 10
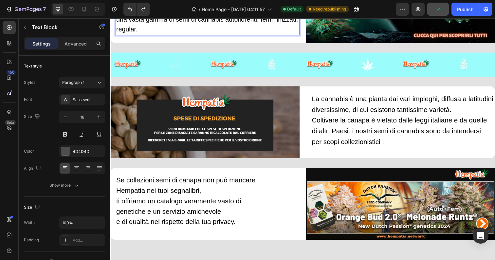
scroll to position [387, 0]
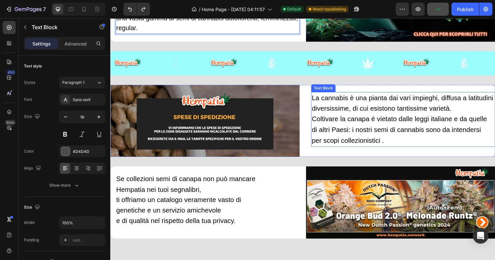
click at [363, 126] on p "Coltivare la canapa è vietato dalle leggi italiane e da quelle" at bounding box center [409, 121] width 187 height 11
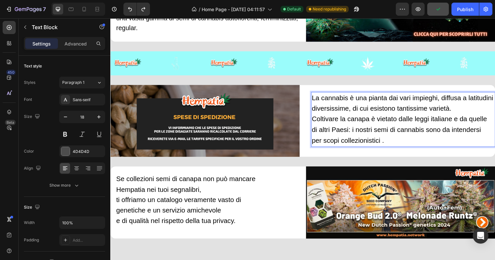
click at [396, 141] on p "di altri Paesi: i nostri semi di cannabis sono da intendersi per scopi collezio…" at bounding box center [409, 138] width 187 height 22
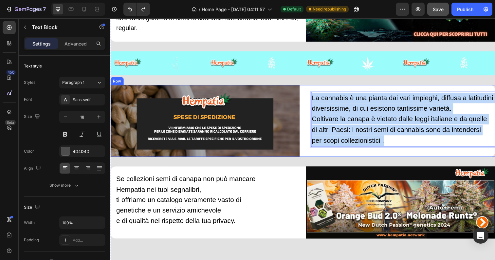
drag, startPoint x: 396, startPoint y: 141, endPoint x: 312, endPoint y: 92, distance: 96.8
click at [312, 92] on div "La cannabis è una pianta dai vari impieghi, diffusa a latitudini diversissime, …" at bounding box center [406, 122] width 193 height 73
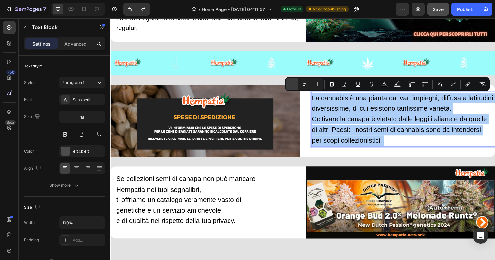
click at [293, 84] on icon "Editor contextual toolbar" at bounding box center [292, 84] width 7 height 7
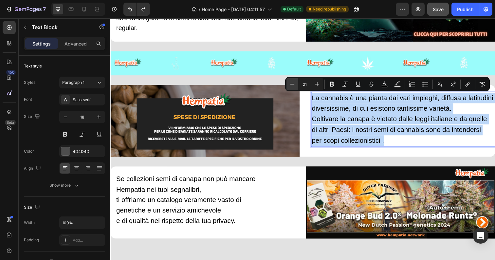
type input "20"
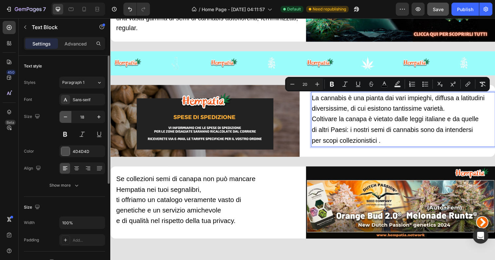
click at [61, 117] on button "button" at bounding box center [66, 117] width 12 height 12
type input "16"
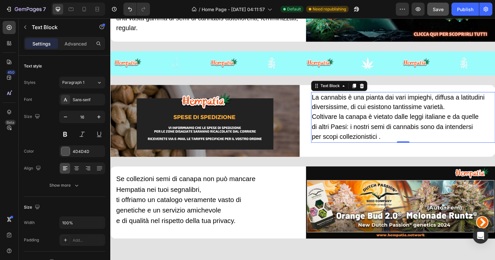
click at [384, 140] on span "per scopi collezionistici ." at bounding box center [351, 138] width 70 height 7
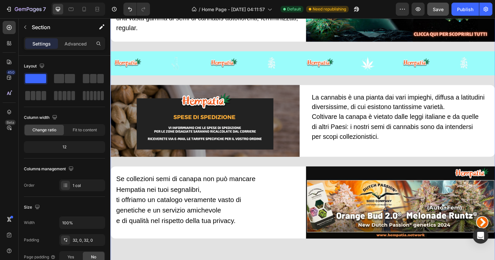
click at [377, 162] on div "⁠⁠⁠⁠⁠⁠⁠ COSA DICE LA LEGGE? Heading Row Title Line Image Hempatia è la ditta ch…" at bounding box center [306, 77] width 393 height 506
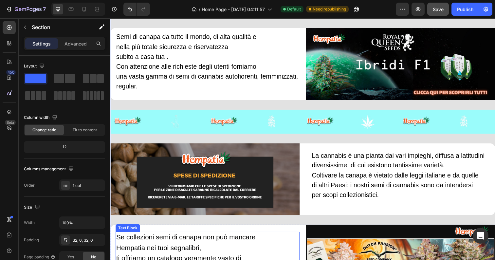
scroll to position [350, 0]
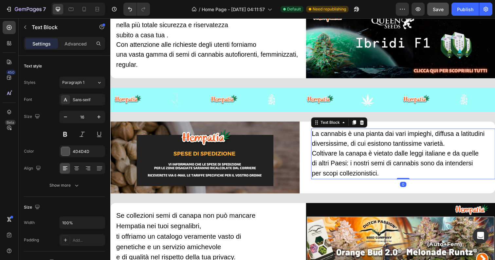
click at [344, 139] on span "La cannabis è una pianta dai vari impieghi, diffusa a latitudini diversissime, …" at bounding box center [404, 141] width 176 height 17
click at [74, 42] on p "Advanced" at bounding box center [75, 43] width 22 height 7
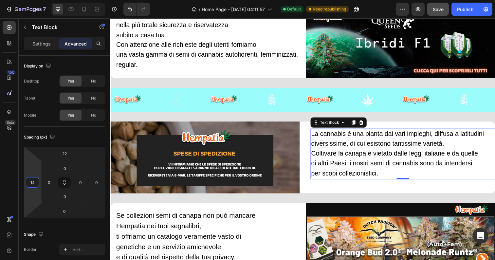
type input "12"
click at [37, 0] on html "7 Version history / Home Page - [DATE] 04:11:57 Default Need republishing Previ…" at bounding box center [247, 0] width 495 height 0
click at [194, 111] on div "Image" at bounding box center [184, 101] width 49 height 25
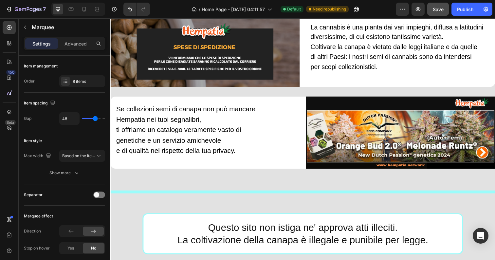
scroll to position [459, 0]
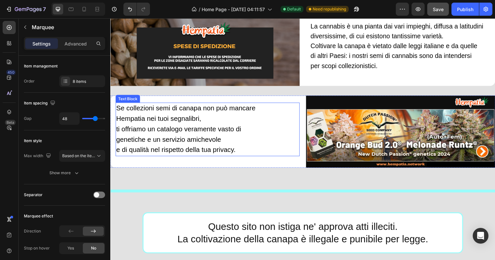
click at [165, 126] on div "Se collezioni semi di canapa non può mancare Hempatia nei tuoi segnalibri, ti o…" at bounding box center [210, 131] width 188 height 55
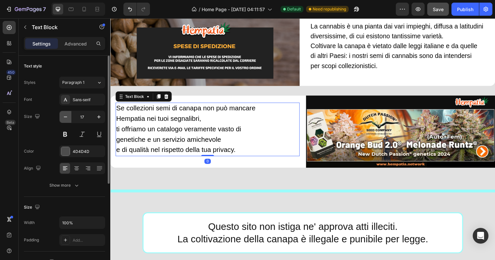
click at [67, 119] on icon "button" at bounding box center [65, 117] width 7 height 7
type input "16"
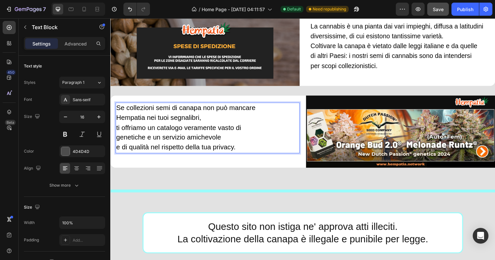
click at [242, 149] on p "e di qualità nel rispetto della tua privacy." at bounding box center [209, 150] width 187 height 10
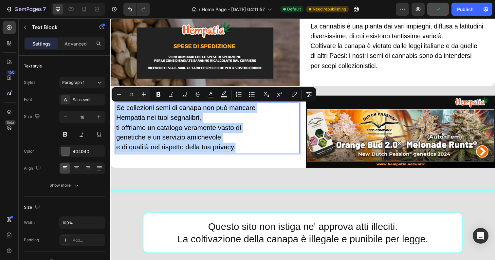
drag, startPoint x: 242, startPoint y: 149, endPoint x: 89, endPoint y: 111, distance: 157.4
click at [110, 111] on html "Header ⁠⁠⁠⁠⁠⁠⁠ COSA DICE LA LEGGE? Heading Row Title Line Image Hempatia è la d…" at bounding box center [306, 17] width 393 height 917
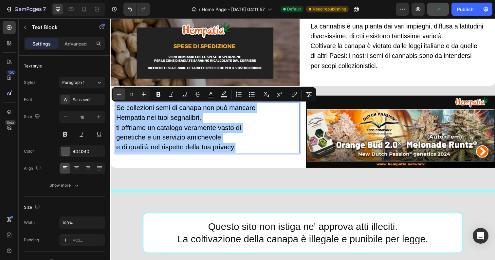
click at [115, 95] on button "Minus" at bounding box center [119, 94] width 12 height 12
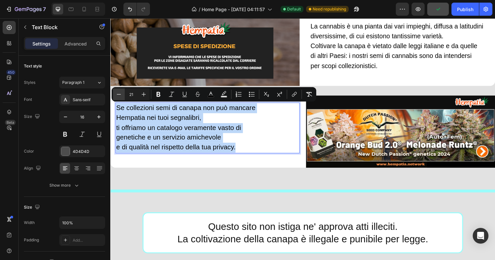
type input "20"
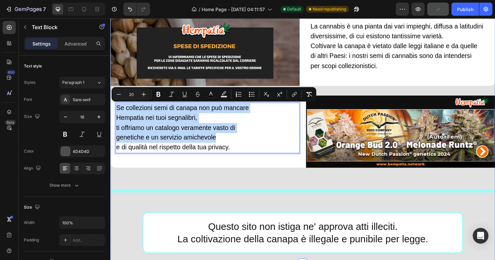
click at [212, 184] on div "⁠⁠⁠⁠⁠⁠⁠ COSA DICE LA LEGGE? Heading Row Title Line Image Hempatia è la ditta ch…" at bounding box center [306, 5] width 393 height 506
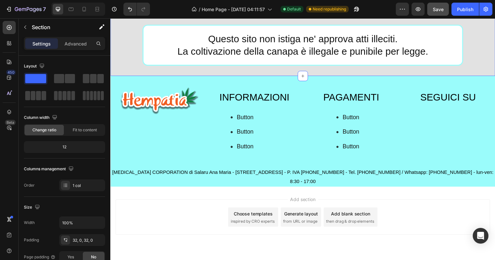
scroll to position [663, 0]
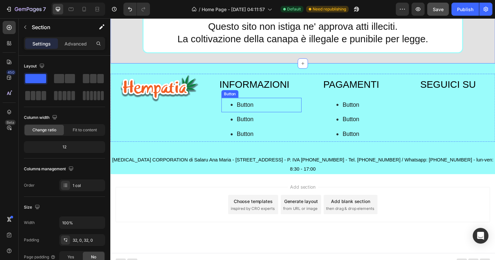
click at [265, 108] on div "Button Button" at bounding box center [265, 106] width 82 height 15
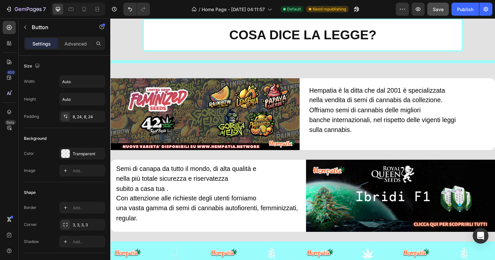
scroll to position [0, 0]
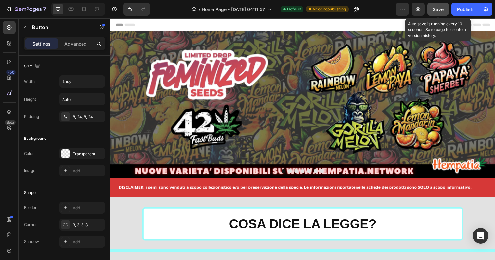
click at [432, 8] on button "Save" at bounding box center [438, 9] width 22 height 13
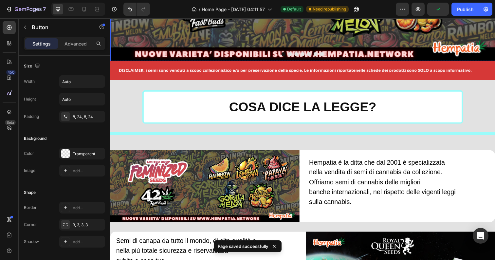
scroll to position [120, 0]
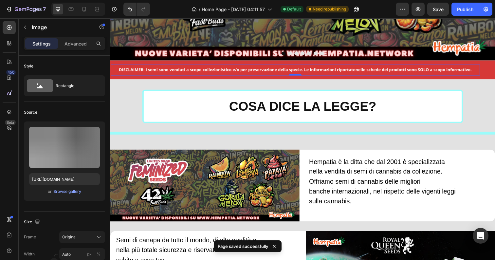
click at [357, 69] on img at bounding box center [299, 71] width 377 height 4
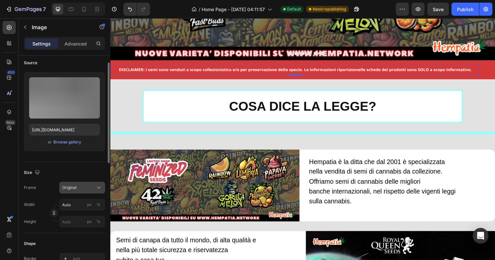
scroll to position [39, 0]
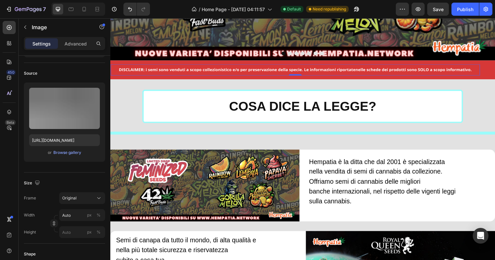
click at [481, 72] on img at bounding box center [299, 71] width 377 height 4
click at [478, 72] on img at bounding box center [299, 71] width 377 height 4
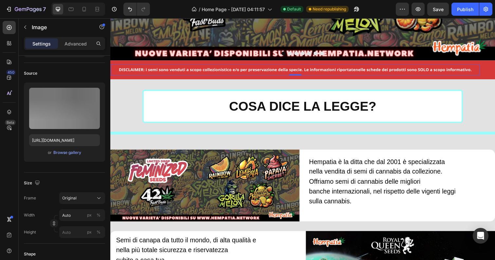
click at [478, 72] on img at bounding box center [299, 71] width 377 height 4
click at [480, 71] on img at bounding box center [299, 71] width 377 height 4
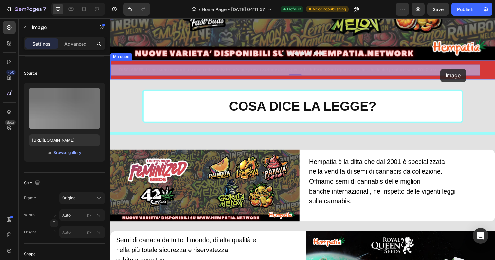
drag, startPoint x: 480, startPoint y: 71, endPoint x: 447, endPoint y: 70, distance: 33.1
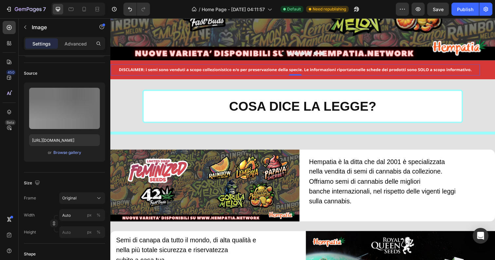
click at [453, 69] on img at bounding box center [299, 71] width 377 height 4
click at [419, 74] on div "Image 0" at bounding box center [299, 71] width 377 height 12
click at [420, 72] on img at bounding box center [299, 71] width 377 height 4
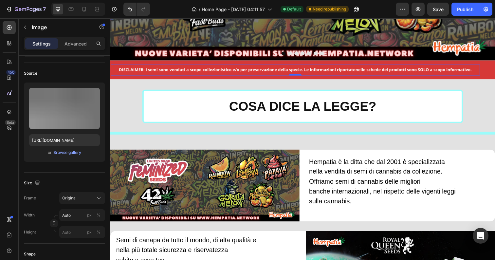
click at [420, 72] on img at bounding box center [299, 71] width 377 height 4
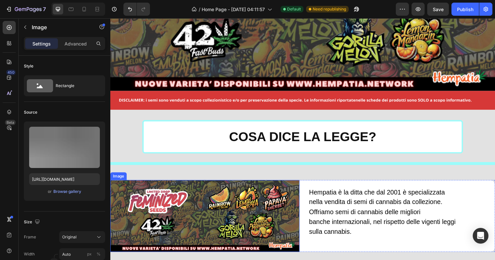
scroll to position [0, 0]
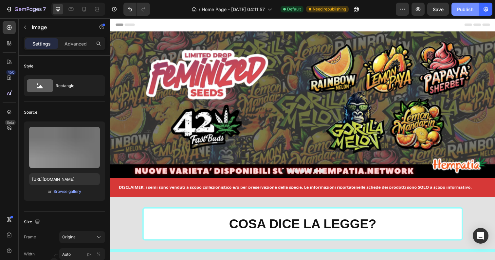
click at [469, 12] on div "Publish" at bounding box center [465, 9] width 16 height 7
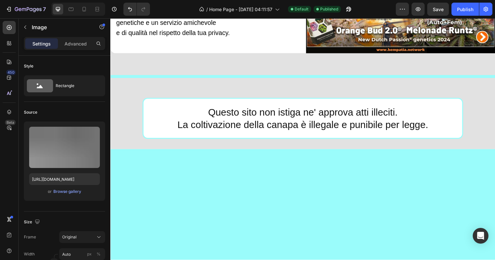
scroll to position [670, 0]
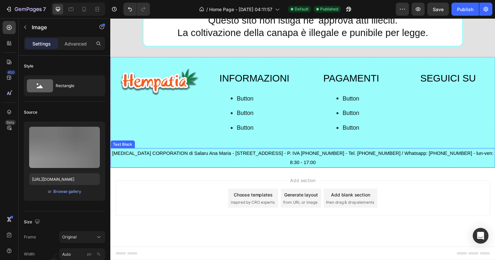
click at [260, 160] on p "[MEDICAL_DATA] CORPORATION di Salaru Ana Maria - [STREET_ADDRESS] - P. IVA [PHO…" at bounding box center [306, 161] width 391 height 19
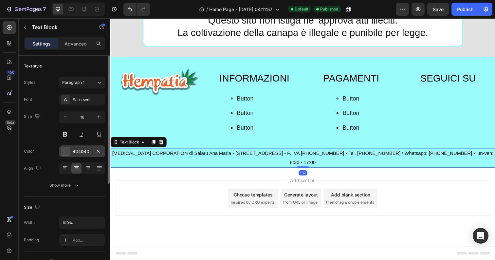
click at [64, 151] on div at bounding box center [65, 151] width 9 height 9
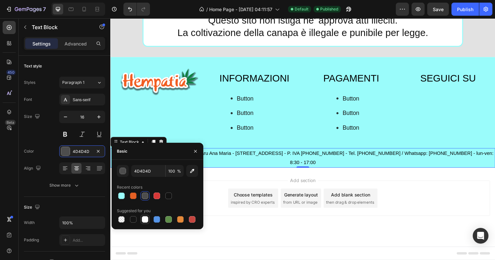
click at [144, 218] on div at bounding box center [145, 219] width 7 height 7
click at [144, 193] on div at bounding box center [145, 195] width 7 height 7
type input "4D4D4D"
click at [194, 147] on button "button" at bounding box center [195, 151] width 10 height 10
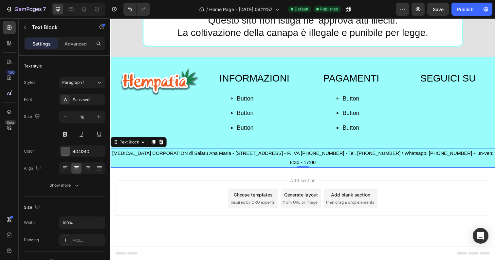
click at [324, 163] on p "[MEDICAL_DATA] CORPORATION di Salaru Ana Maria - [STREET_ADDRESS] - P. IVA [PHO…" at bounding box center [306, 161] width 391 height 19
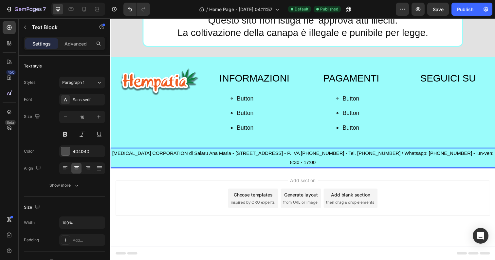
click at [324, 163] on p "[MEDICAL_DATA] CORPORATION di Salaru Ana Maria - [STREET_ADDRESS] - P. IVA [PHO…" at bounding box center [306, 161] width 391 height 19
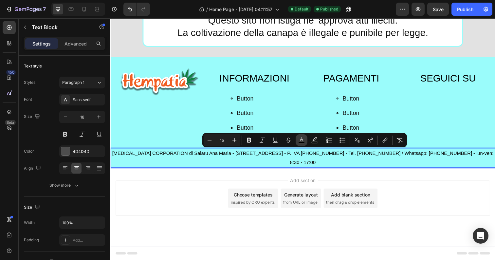
click at [299, 136] on button "color" at bounding box center [302, 140] width 12 height 12
type input "000000"
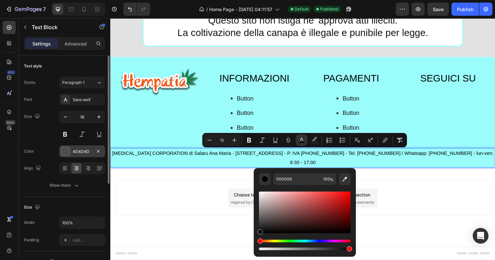
click at [65, 153] on div at bounding box center [65, 151] width 9 height 9
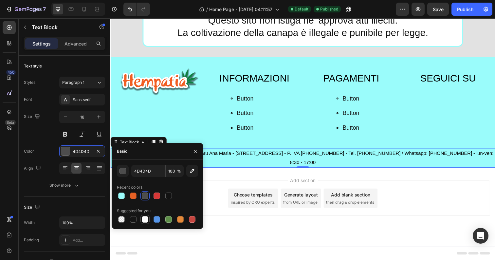
click at [142, 219] on div at bounding box center [145, 219] width 7 height 7
click at [145, 193] on div at bounding box center [145, 195] width 7 height 7
type input "4D4D4D"
click at [192, 151] on button "button" at bounding box center [195, 151] width 10 height 10
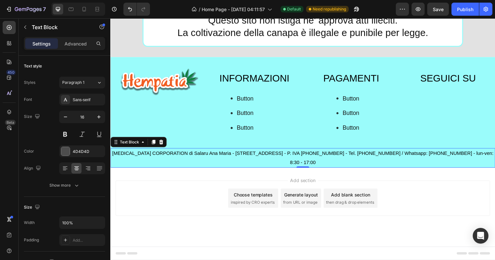
click at [219, 183] on div "Add section Choose templates inspired by CRO experts Generate layout from URL o…" at bounding box center [306, 211] width 393 height 81
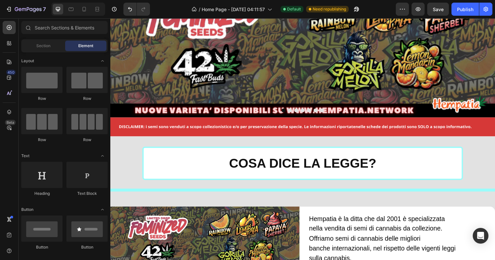
scroll to position [0, 0]
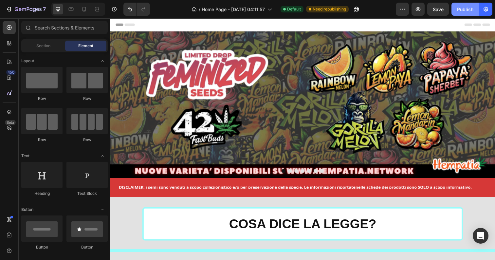
click at [455, 9] on button "Publish" at bounding box center [464, 9] width 27 height 13
